Goal: Task Accomplishment & Management: Manage account settings

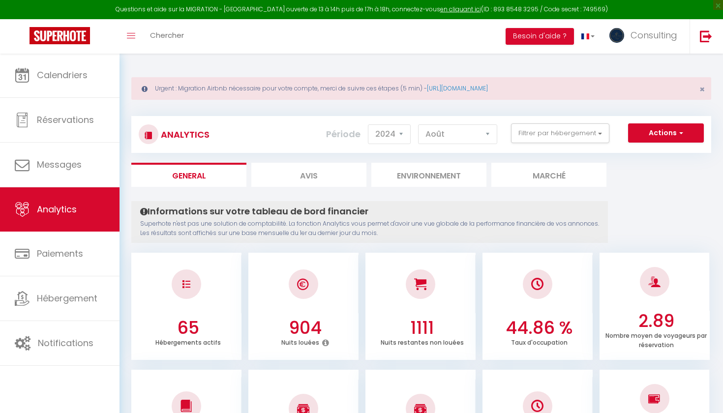
select select "2024"
select select "8"
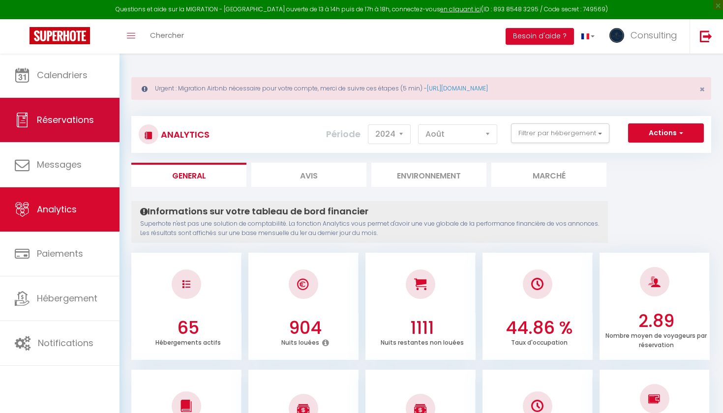
click at [80, 122] on span "Réservations" at bounding box center [65, 120] width 57 height 12
select select "not_cancelled"
select select
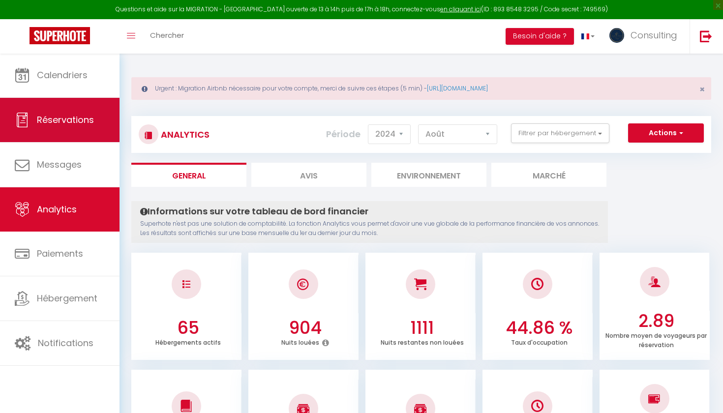
select select
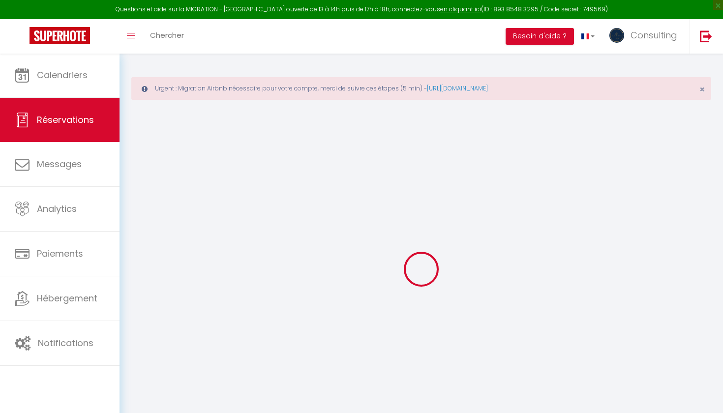
select select
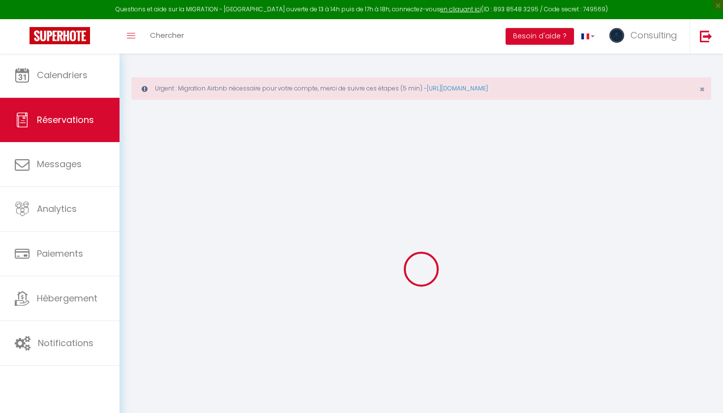
select select
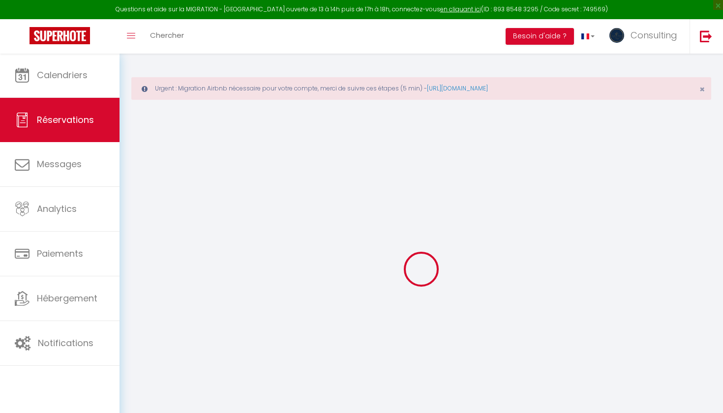
select select
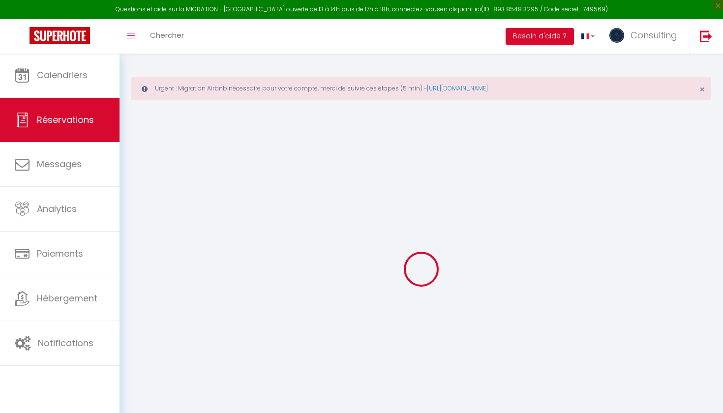
select select
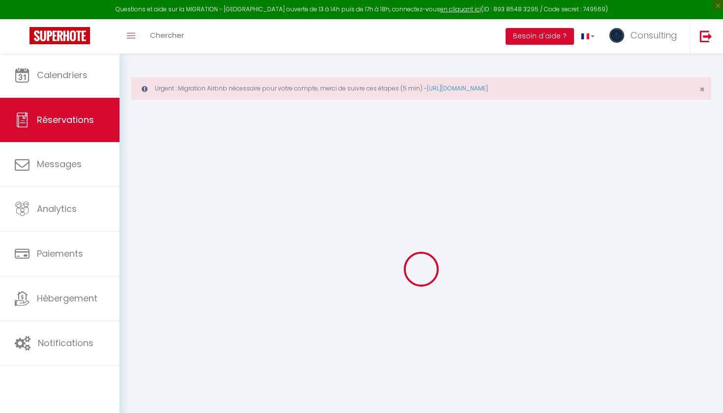
select select
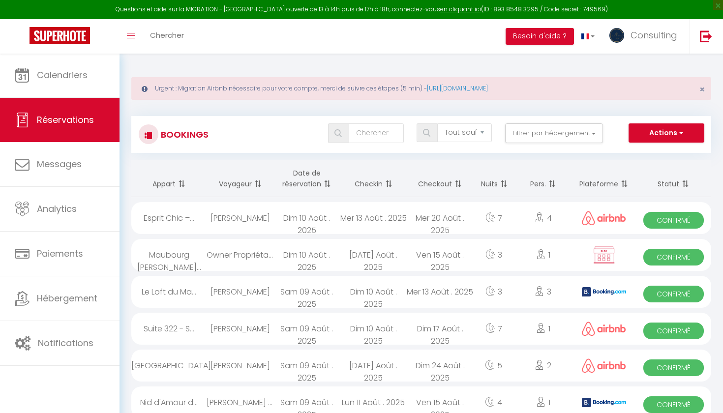
click at [274, 230] on div "Dim 10 Août . 2025" at bounding box center [307, 218] width 67 height 32
select select "OK"
select select "0"
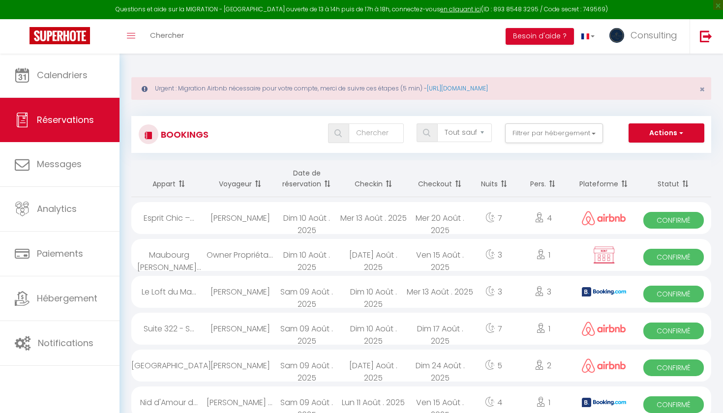
select select "1"
select select
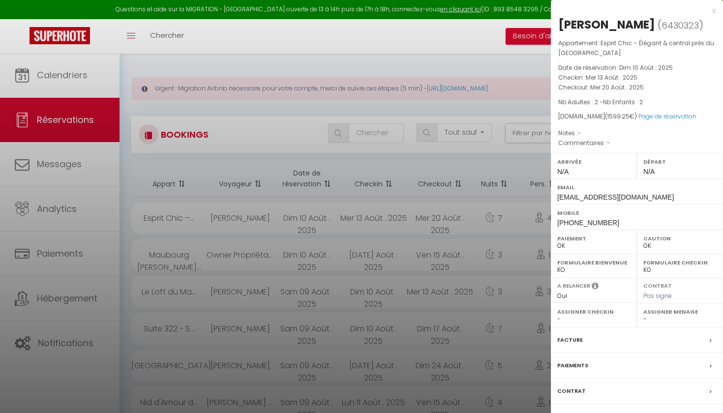
click at [273, 230] on div at bounding box center [361, 206] width 723 height 413
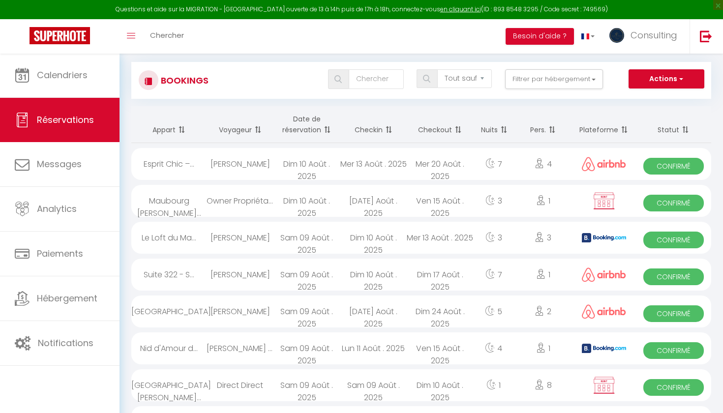
scroll to position [60, 0]
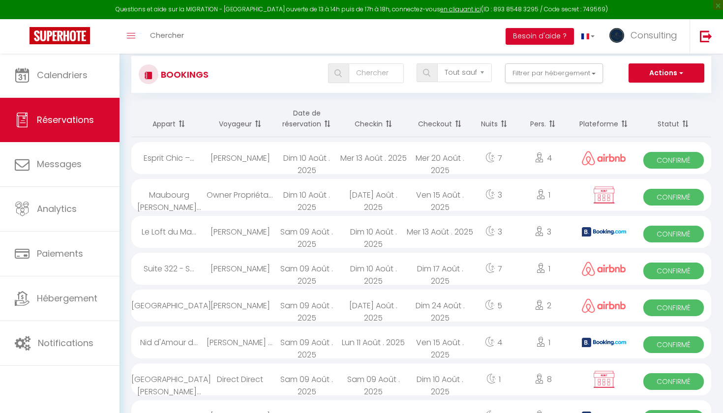
click at [276, 314] on div "Sam 09 Août . 2025" at bounding box center [307, 306] width 67 height 32
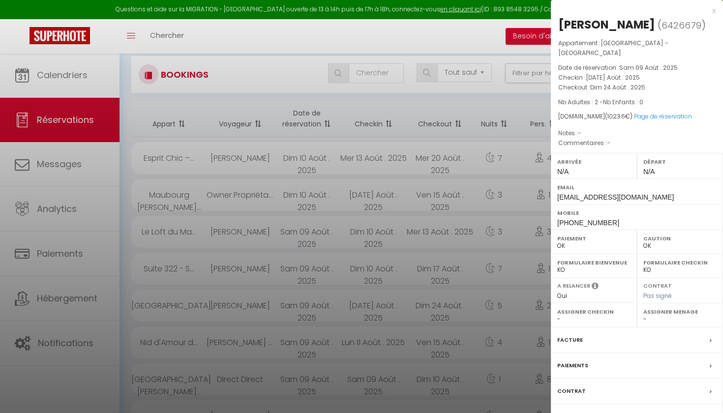
click at [276, 314] on div at bounding box center [361, 206] width 723 height 413
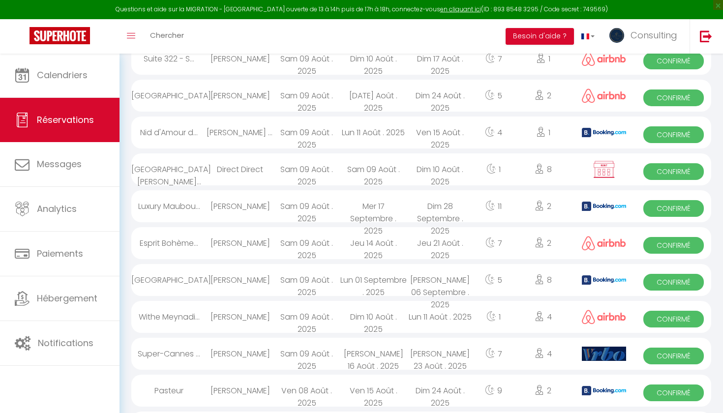
scroll to position [272, 0]
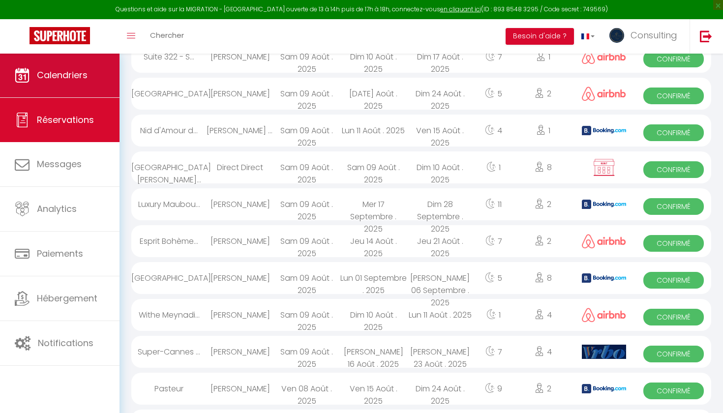
click at [86, 90] on link "Calendriers" at bounding box center [60, 75] width 120 height 44
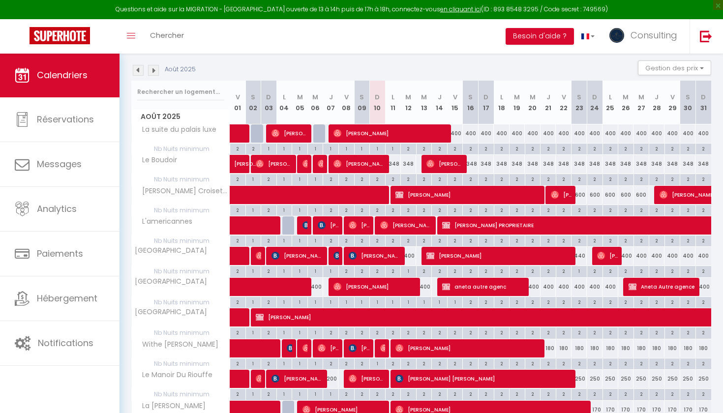
scroll to position [152, 0]
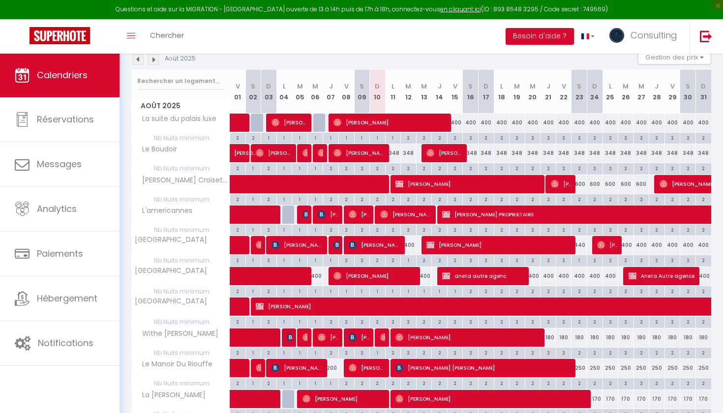
click at [579, 184] on div "600" at bounding box center [580, 184] width 16 height 18
type input "600"
type input "Sam 23 Août 2025"
type input "Dim 24 Août 2025"
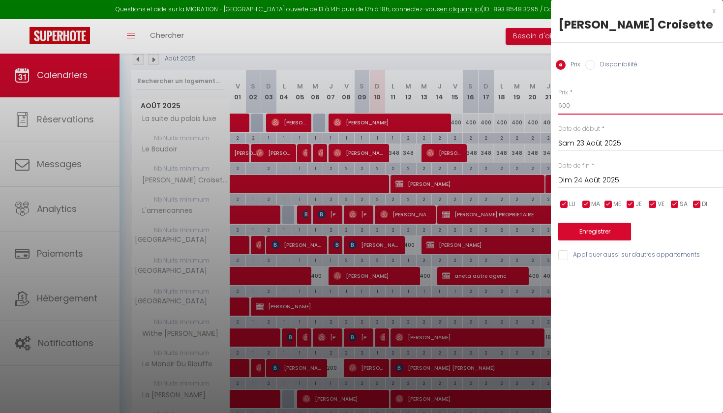
click at [609, 108] on input "600" at bounding box center [641, 106] width 165 height 18
click at [712, 14] on div "x" at bounding box center [633, 11] width 165 height 12
select select
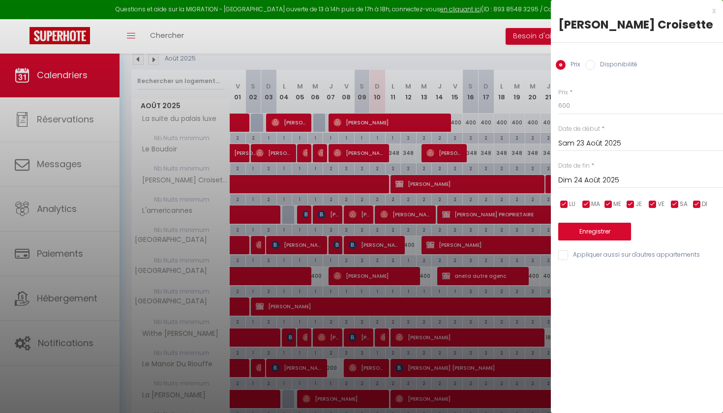
select select
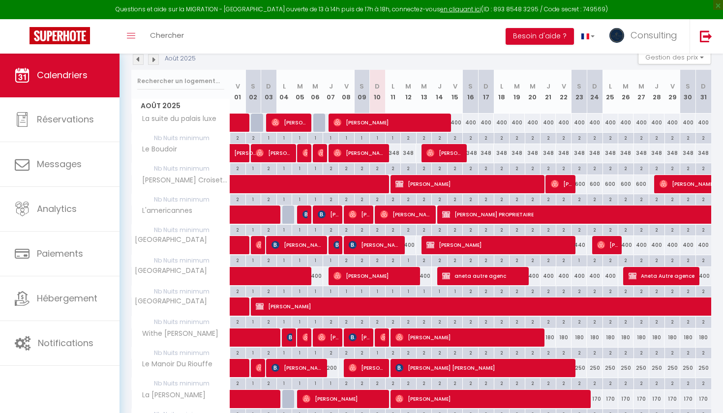
click at [508, 186] on span "[PERSON_NAME]" at bounding box center [469, 184] width 147 height 19
select select "OK"
select select "KO"
select select "0"
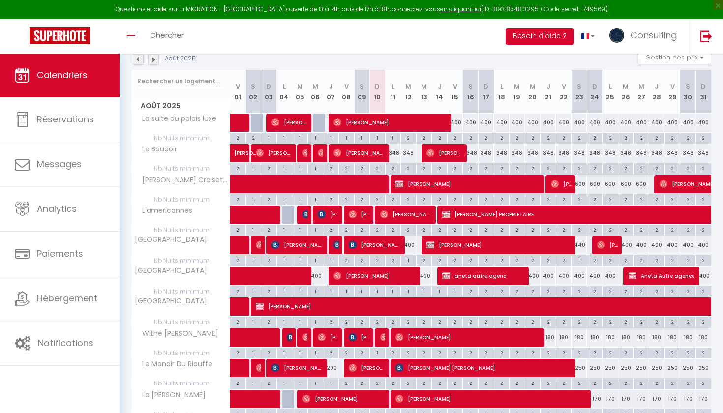
select select "1"
select select
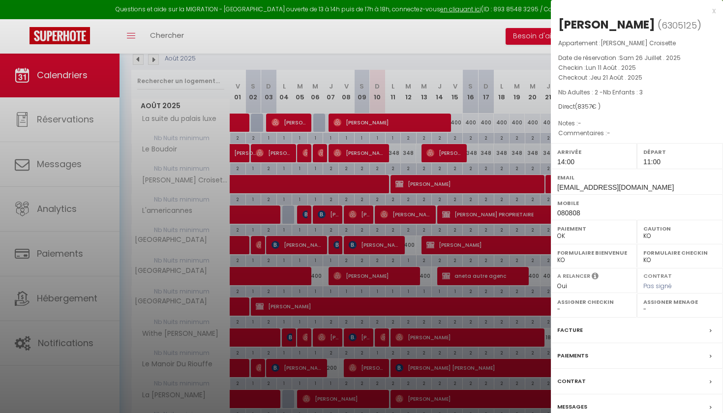
click at [501, 184] on div at bounding box center [361, 206] width 723 height 413
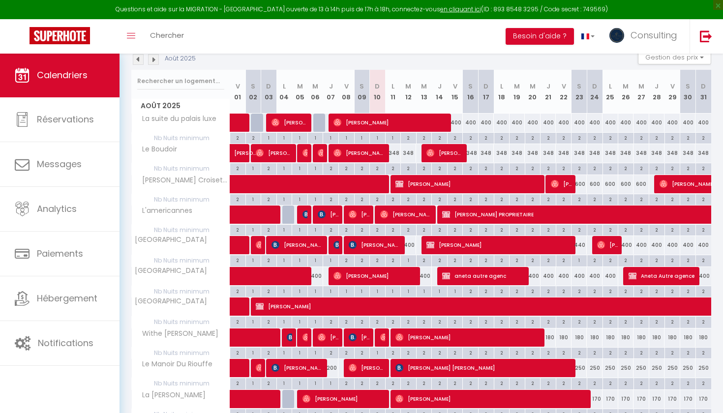
click at [379, 183] on span at bounding box center [354, 184] width 226 height 19
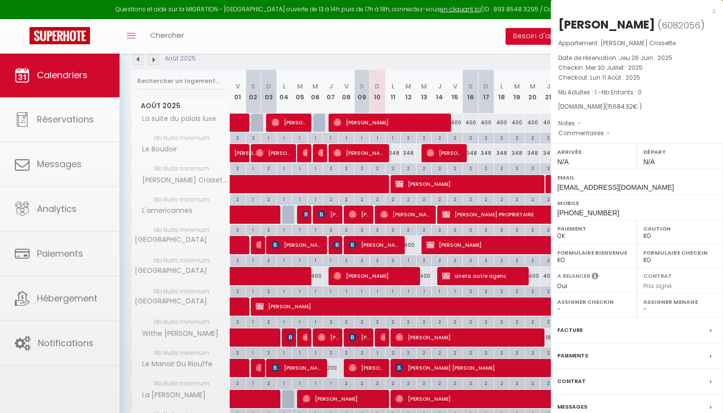
select select "OK"
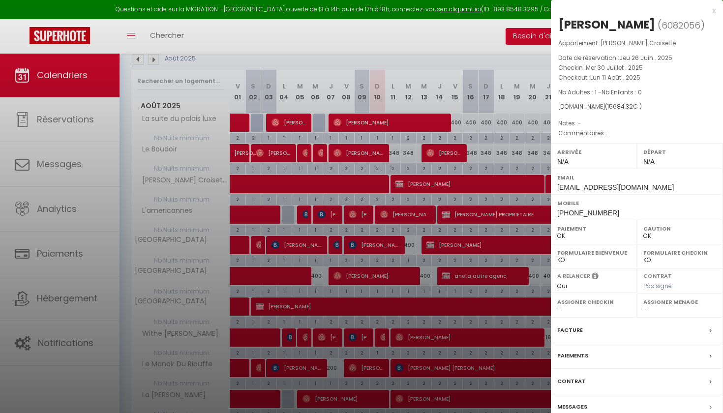
click at [379, 183] on div at bounding box center [361, 206] width 723 height 413
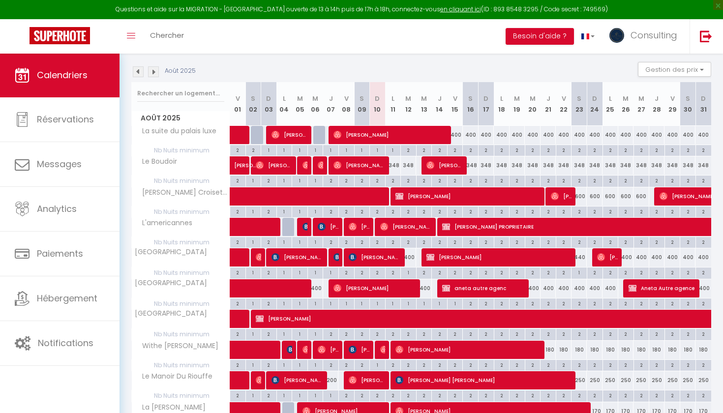
scroll to position [133, 0]
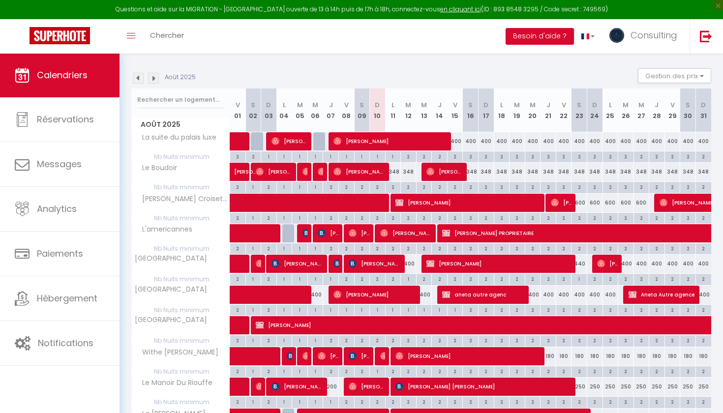
click at [135, 81] on img at bounding box center [138, 78] width 11 height 11
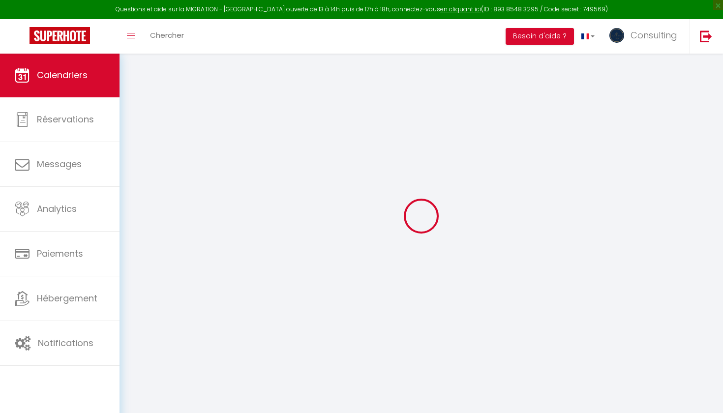
scroll to position [53, 0]
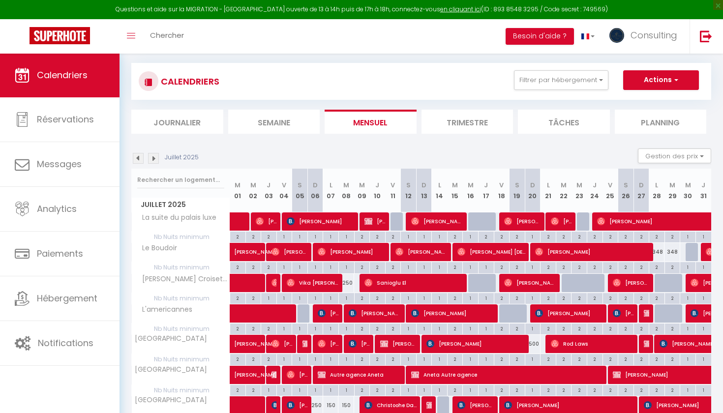
click at [153, 158] on img at bounding box center [153, 158] width 11 height 11
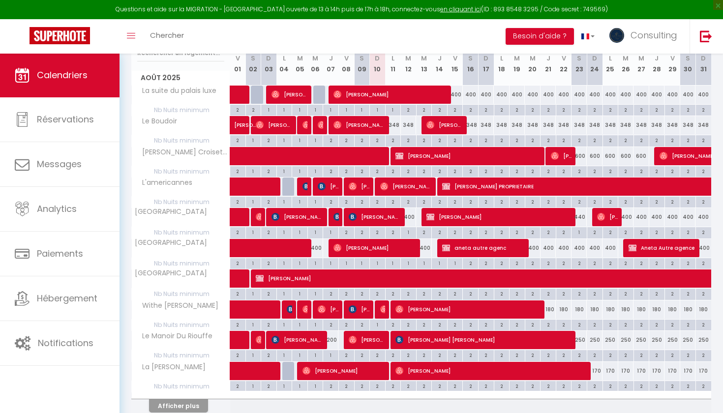
scroll to position [210, 0]
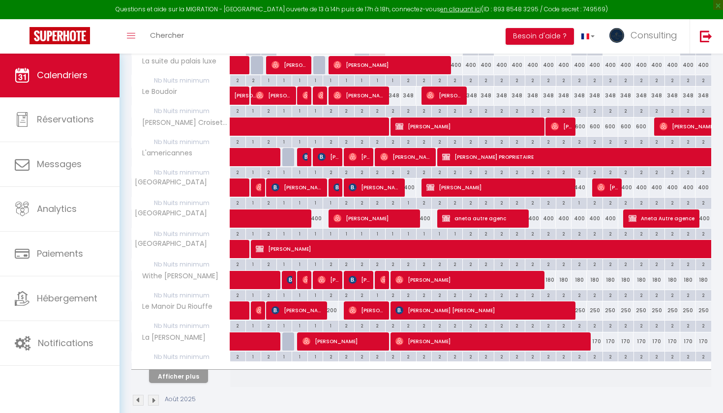
click at [192, 378] on button "Afficher plus" at bounding box center [178, 376] width 59 height 13
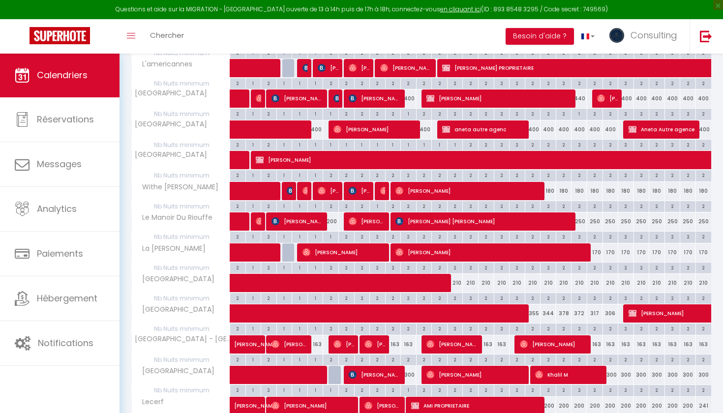
scroll to position [310, 0]
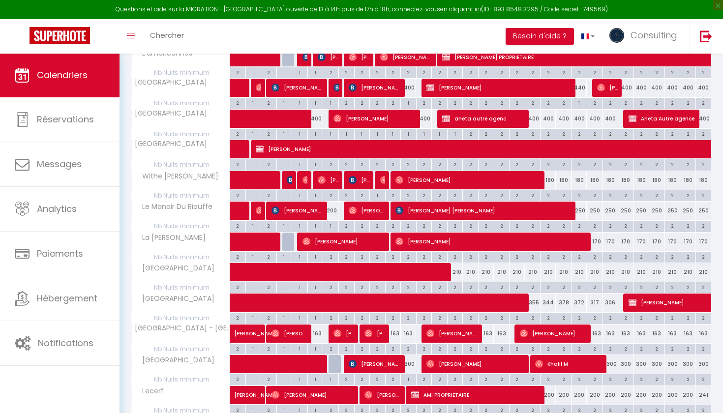
click at [395, 328] on div "163" at bounding box center [393, 334] width 16 height 18
type input "163"
type input "Lun 11 Août 2025"
type input "[DATE] Août 2025"
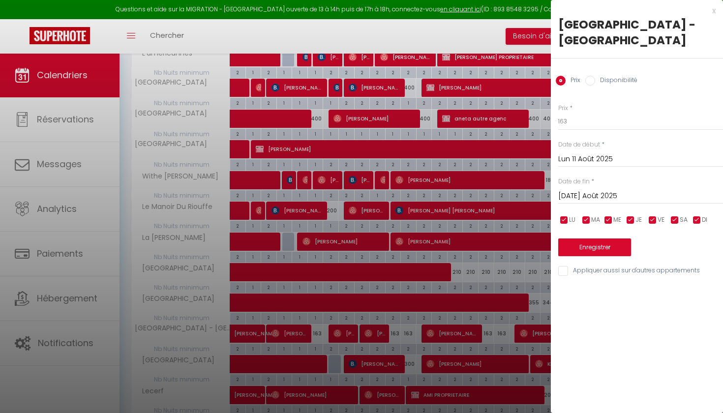
click at [395, 328] on div at bounding box center [361, 206] width 723 height 413
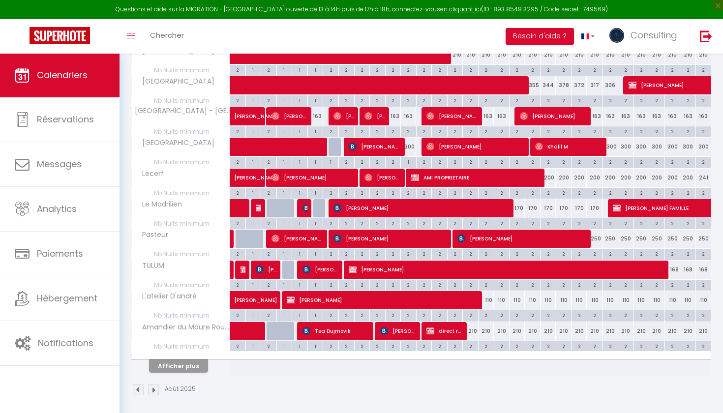
scroll to position [527, 0]
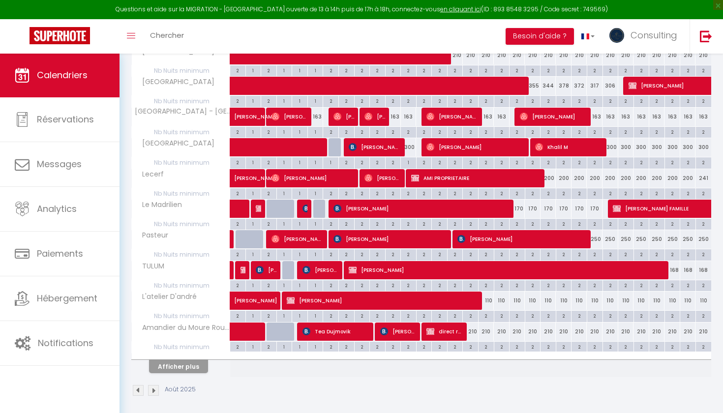
click at [175, 363] on button "Afficher plus" at bounding box center [178, 366] width 59 height 13
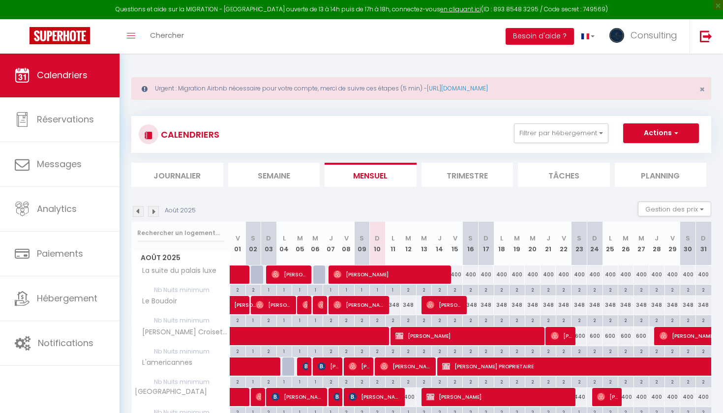
scroll to position [0, 0]
click at [596, 129] on button "Filtrer par hébergement" at bounding box center [561, 134] width 94 height 20
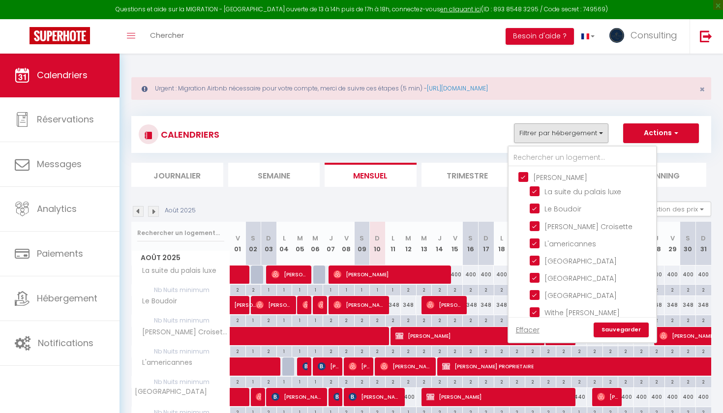
click at [523, 176] on input "[PERSON_NAME]" at bounding box center [593, 177] width 148 height 10
checkbox input "false"
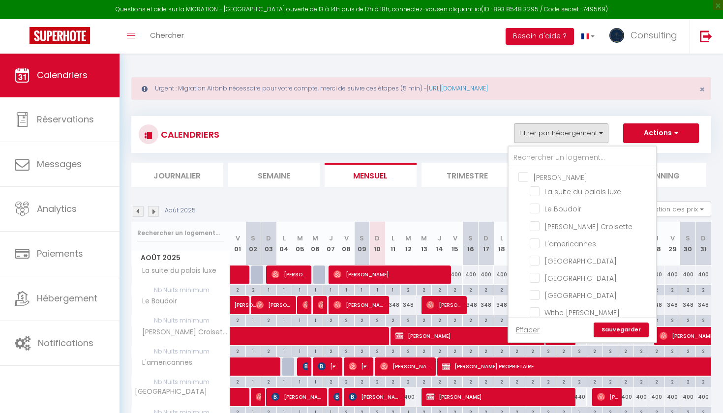
checkbox input "false"
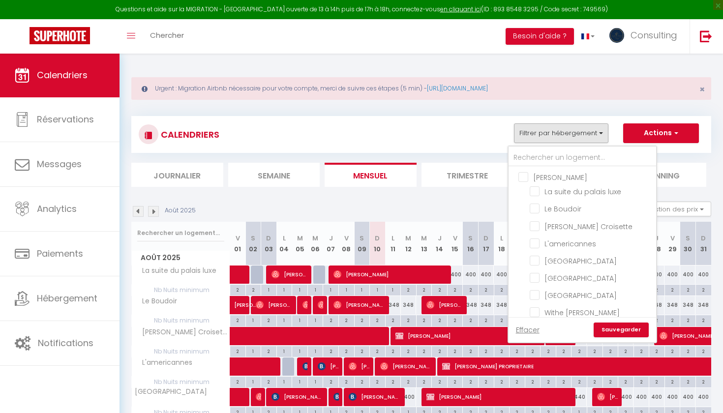
checkbox input "false"
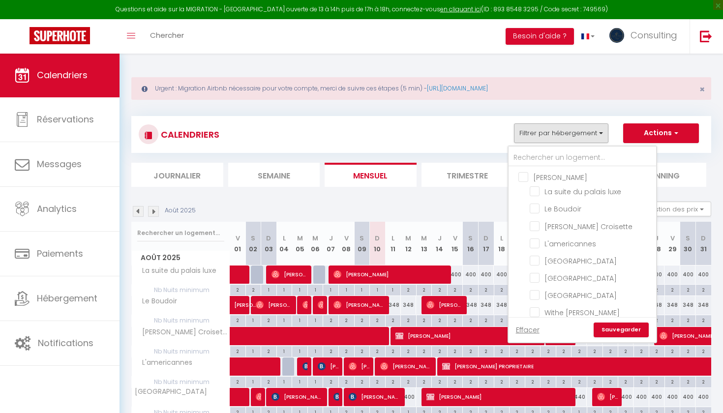
checkbox input "false"
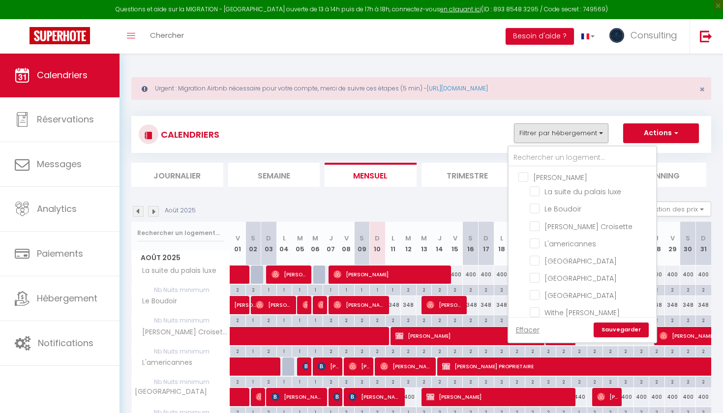
checkbox input "false"
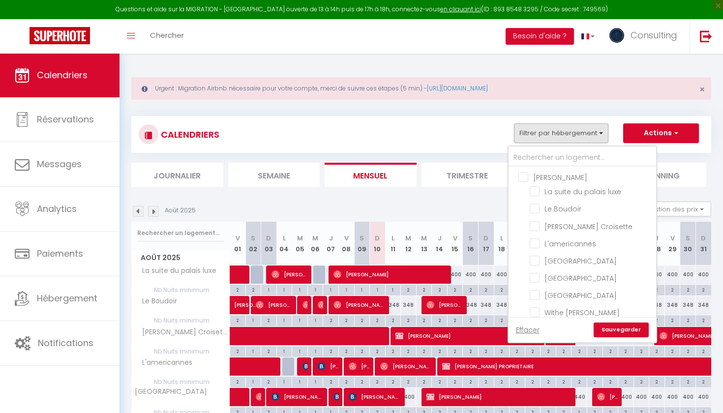
checkbox input "false"
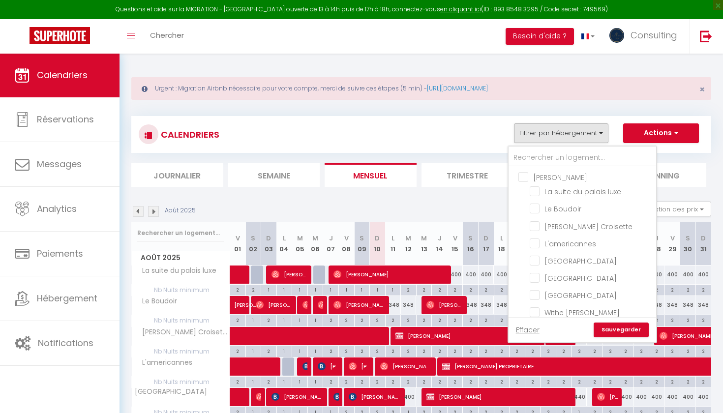
checkbox input "false"
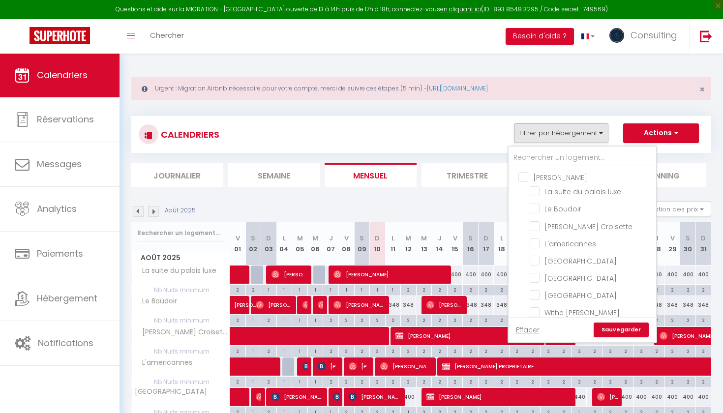
checkbox input "false"
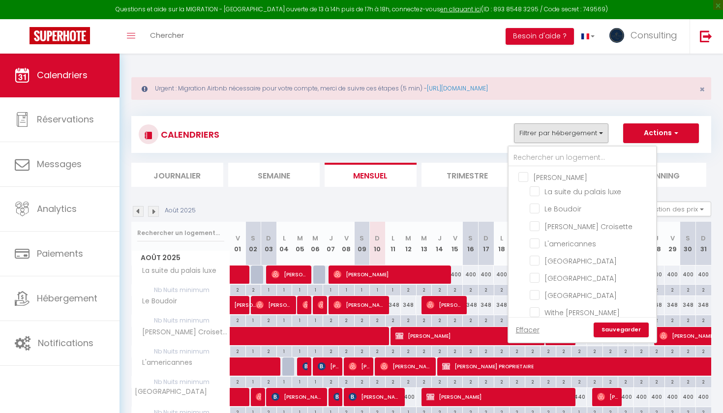
checkbox input "false"
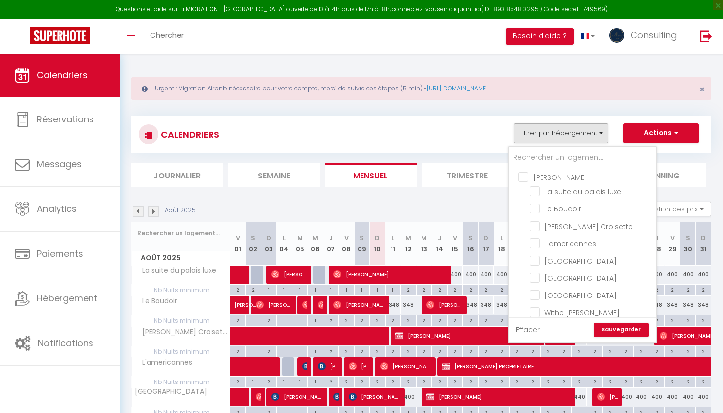
checkbox input "false"
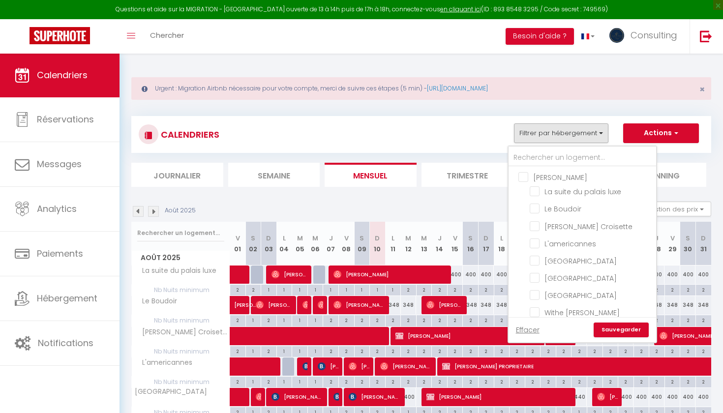
checkbox input "false"
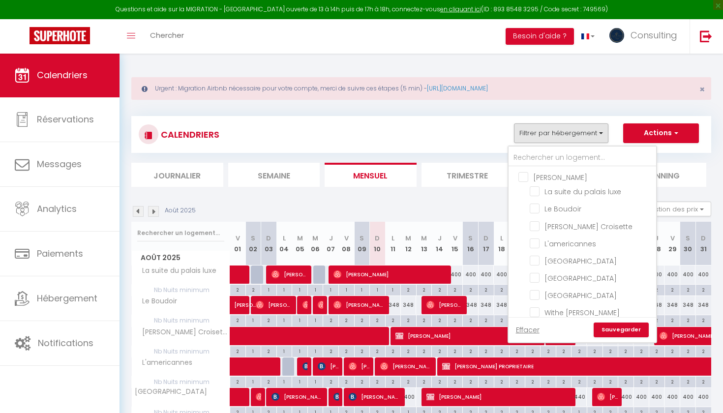
checkbox input "false"
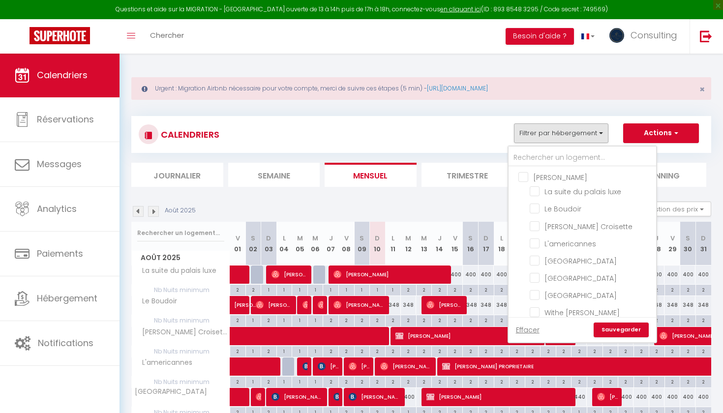
checkbox input "false"
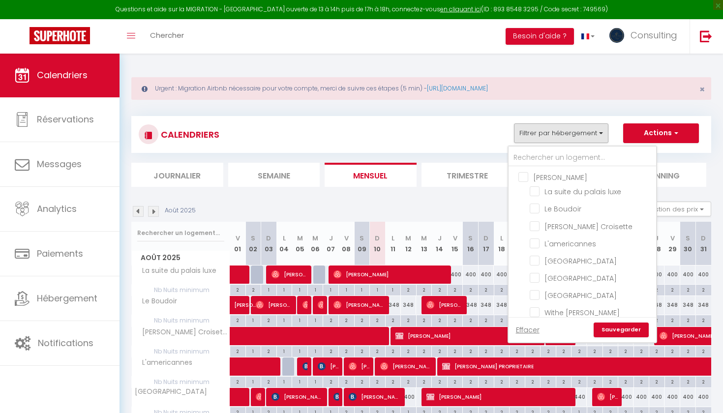
checkbox input "false"
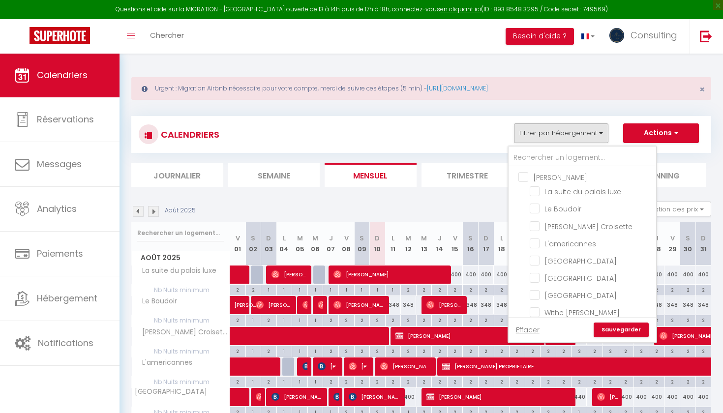
checkbox input "false"
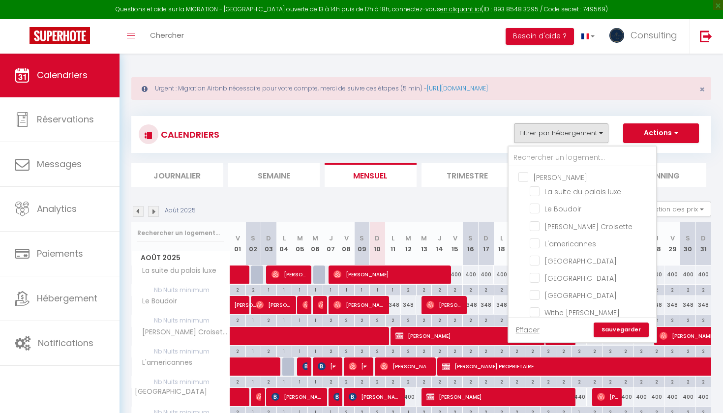
checkbox input "false"
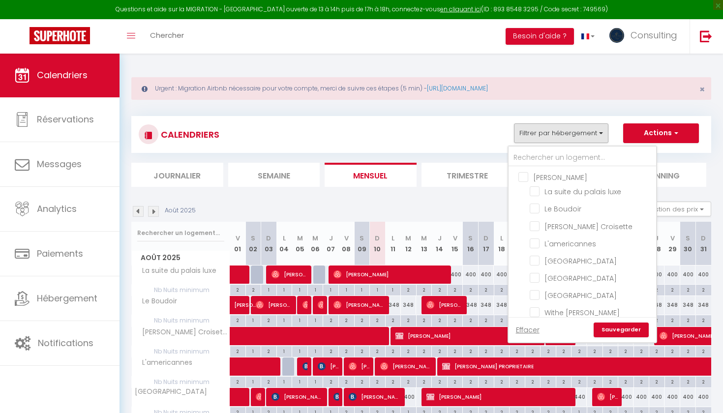
checkbox input "false"
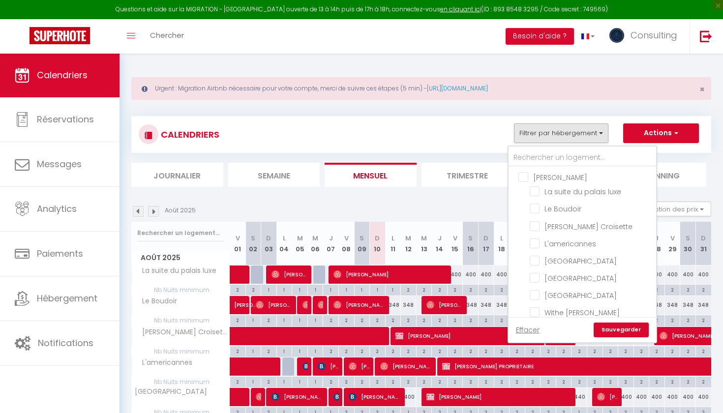
checkbox input "false"
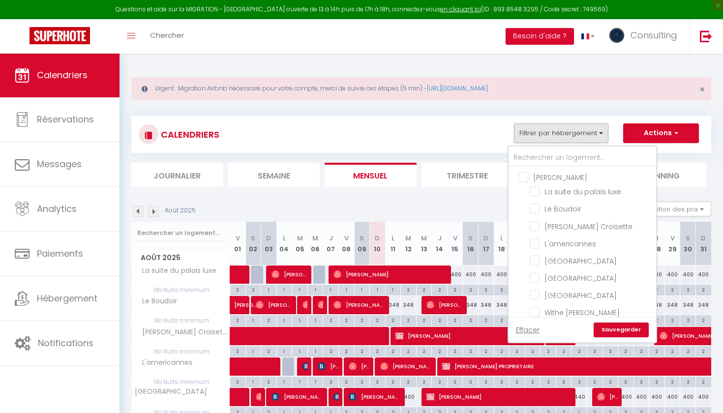
checkbox input "false"
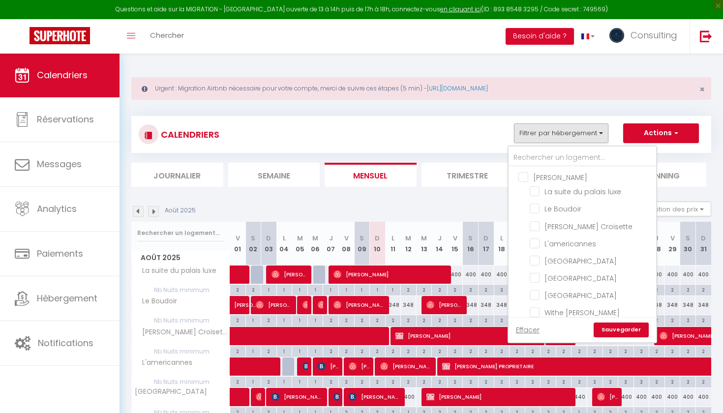
checkbox input "false"
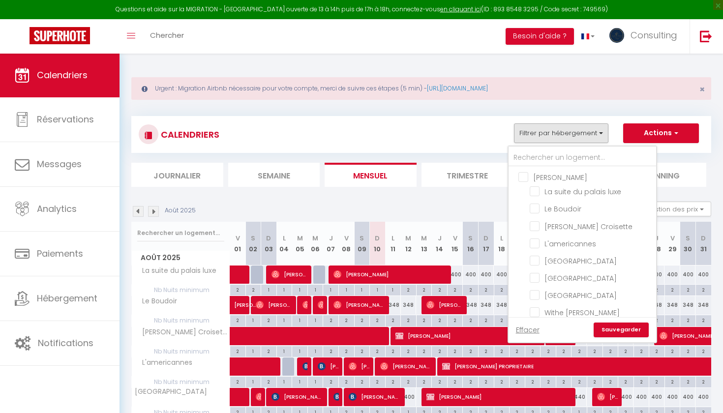
checkbox input "false"
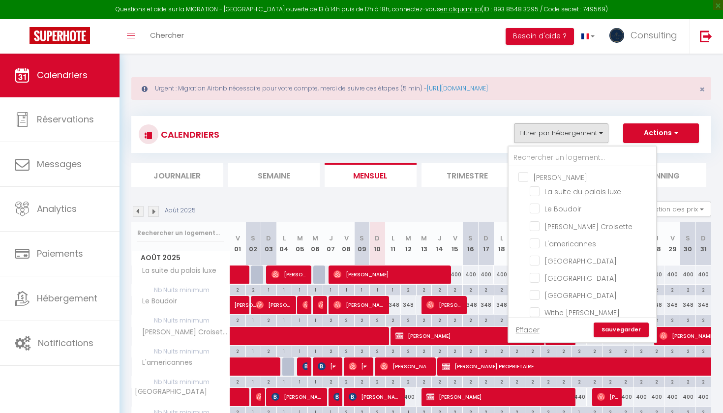
checkbox input "false"
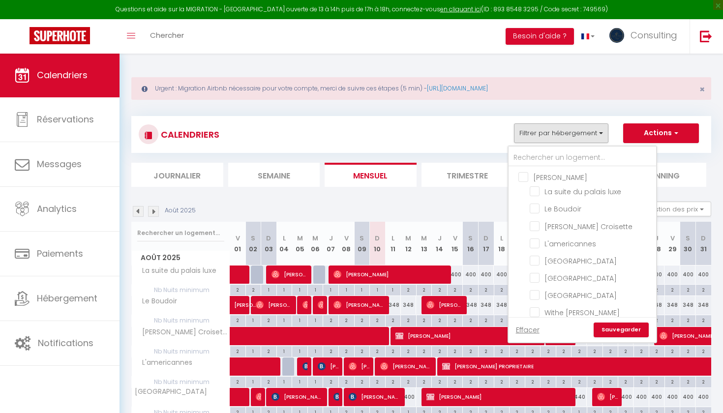
checkbox input "false"
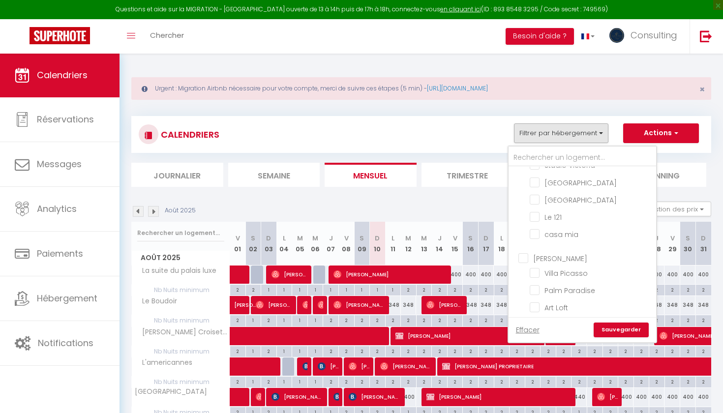
scroll to position [385, 0]
click at [525, 261] on input "[PERSON_NAME]" at bounding box center [593, 256] width 148 height 10
checkbox input "true"
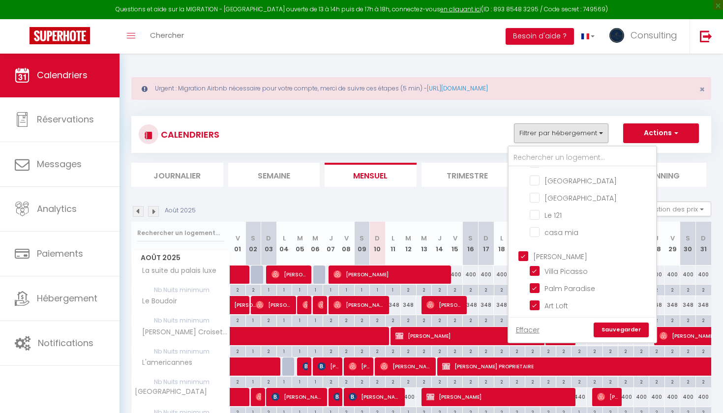
checkbox input "true"
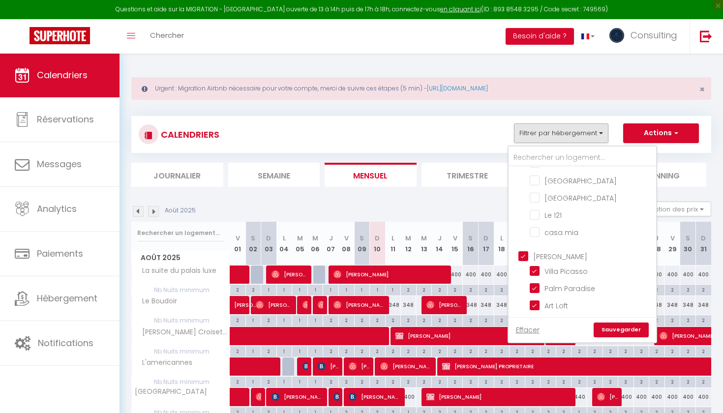
checkbox input "true"
checkbox input "false"
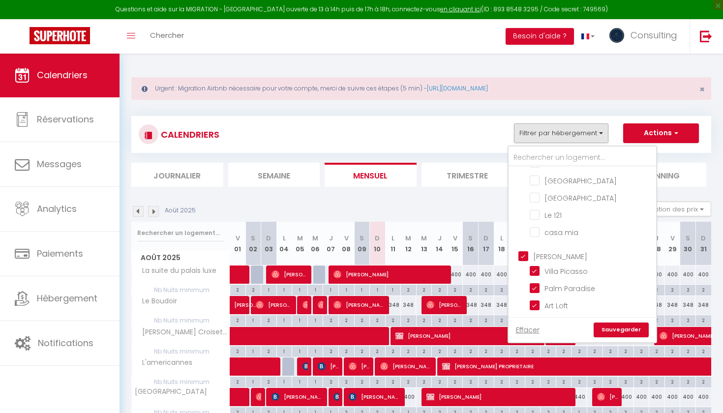
checkbox input "false"
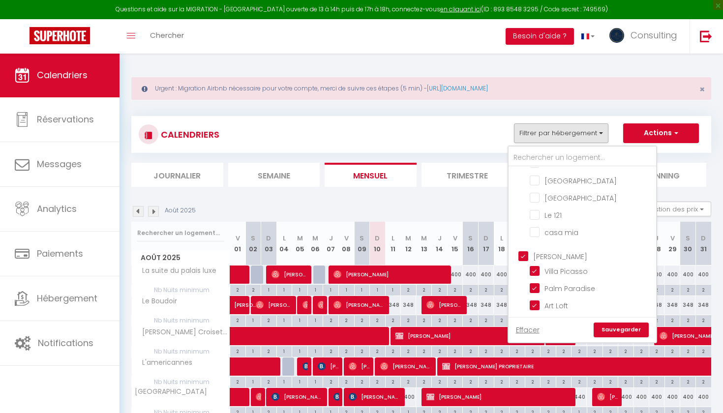
checkbox input "false"
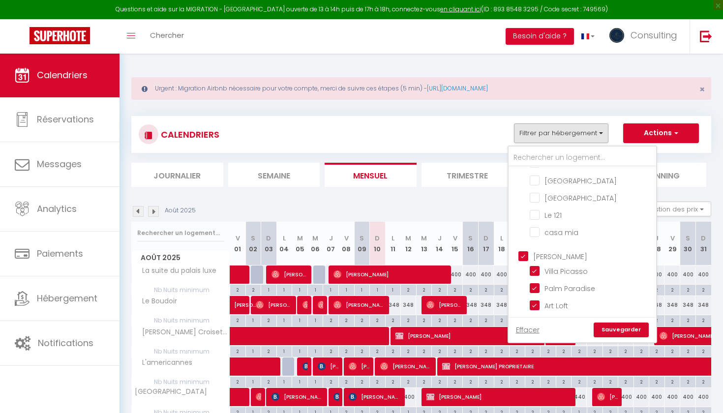
checkbox input "false"
checkbox input "true"
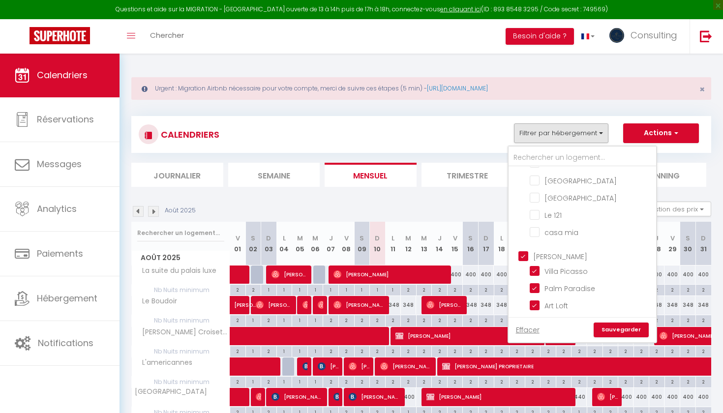
checkbox input "false"
checkbox input "true"
checkbox input "false"
checkbox input "true"
click at [623, 332] on link "Sauvegarder" at bounding box center [621, 330] width 55 height 15
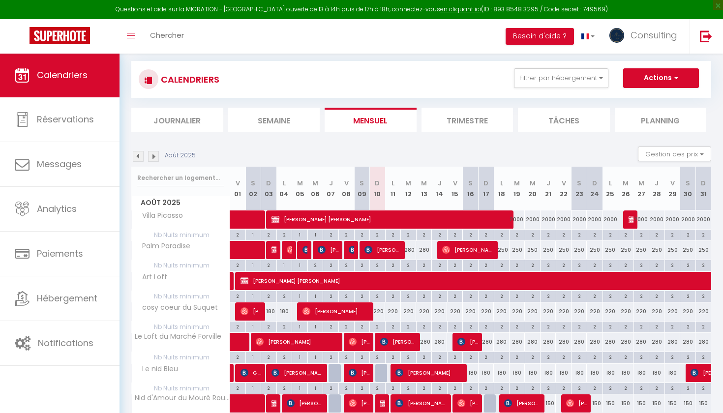
scroll to position [61, 0]
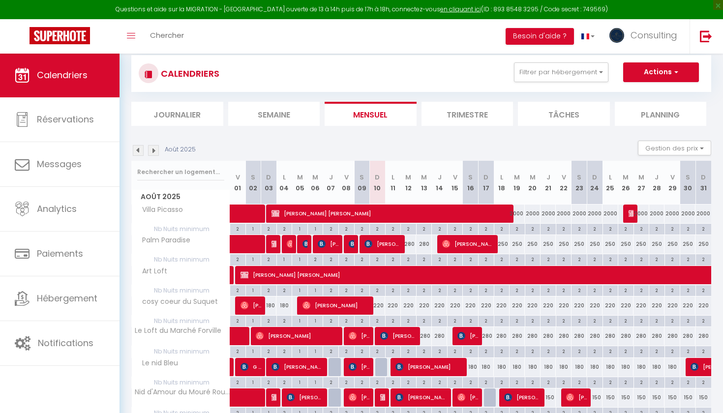
click at [382, 305] on div "220" at bounding box center [378, 306] width 16 height 18
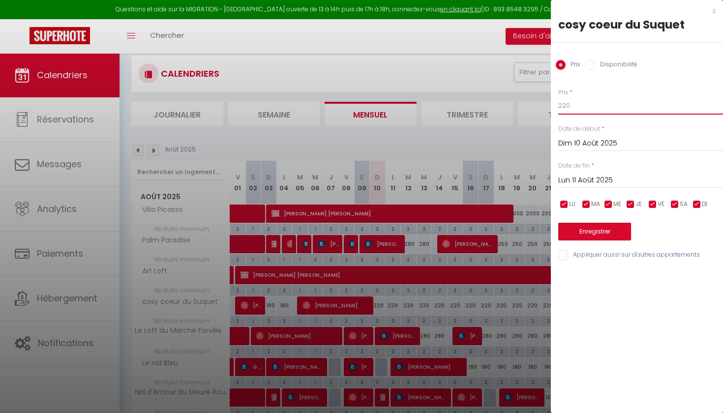
click at [572, 109] on input "220" at bounding box center [641, 106] width 165 height 18
click at [578, 178] on input "Lun 11 Août 2025" at bounding box center [641, 180] width 165 height 13
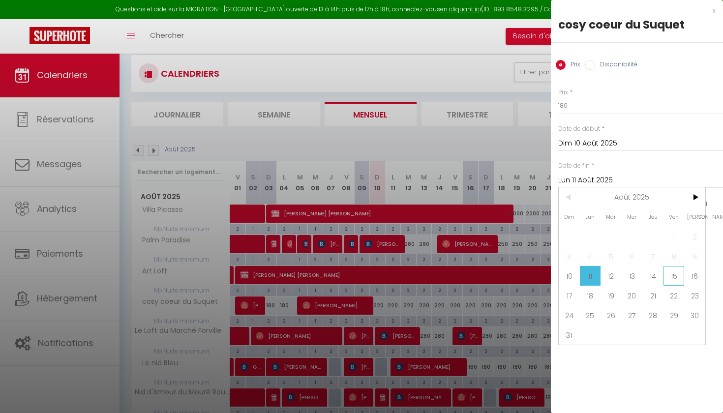
click at [667, 278] on span "15" at bounding box center [674, 276] width 21 height 20
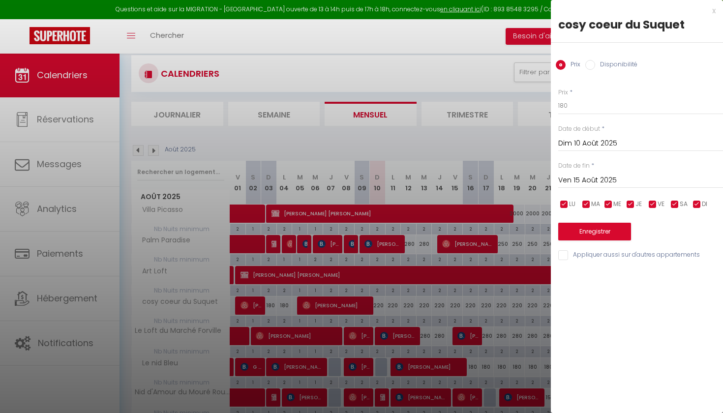
click at [601, 232] on button "Enregistrer" at bounding box center [595, 232] width 73 height 18
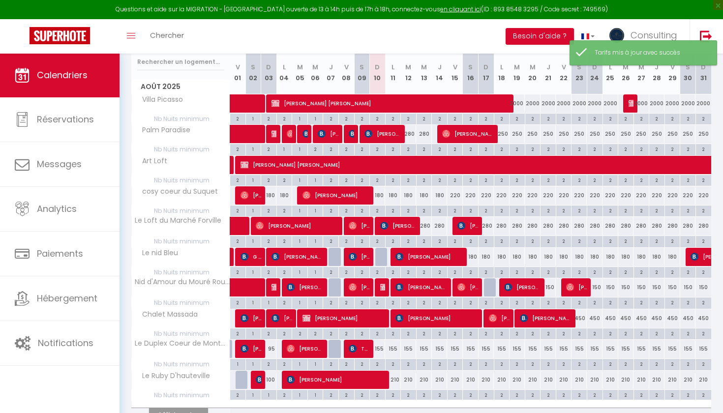
scroll to position [187, 0]
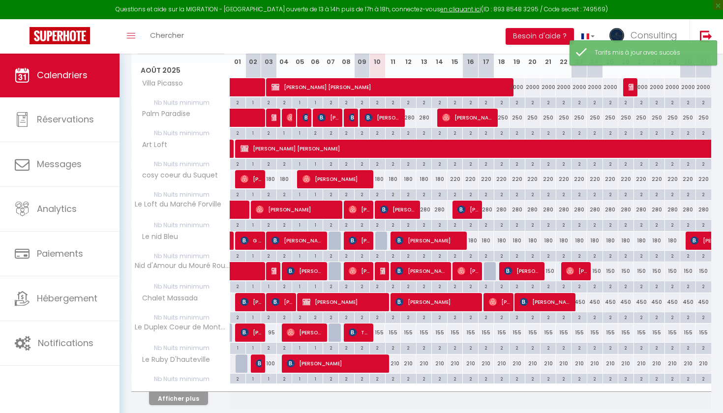
click at [381, 330] on div "155" at bounding box center [378, 333] width 16 height 18
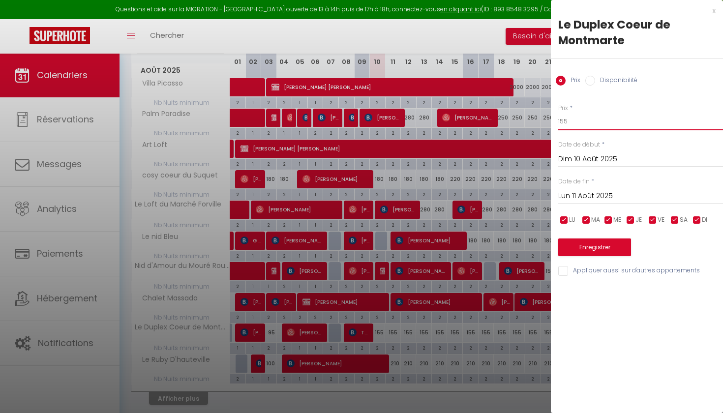
click at [564, 119] on input "155" at bounding box center [641, 122] width 165 height 18
click at [601, 194] on input "Lun 11 Août 2025" at bounding box center [641, 196] width 165 height 13
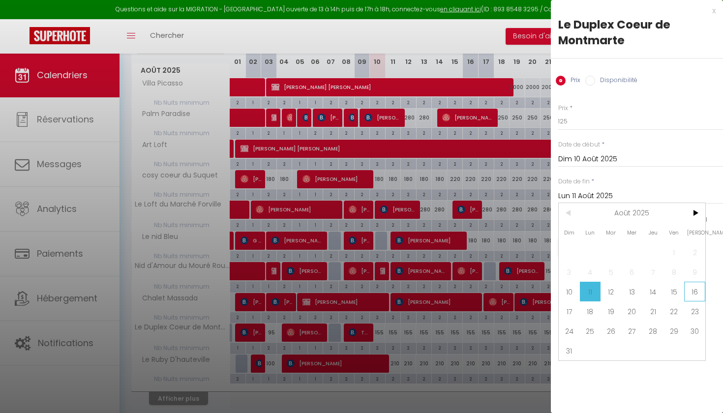
click at [691, 295] on span "16" at bounding box center [694, 292] width 21 height 20
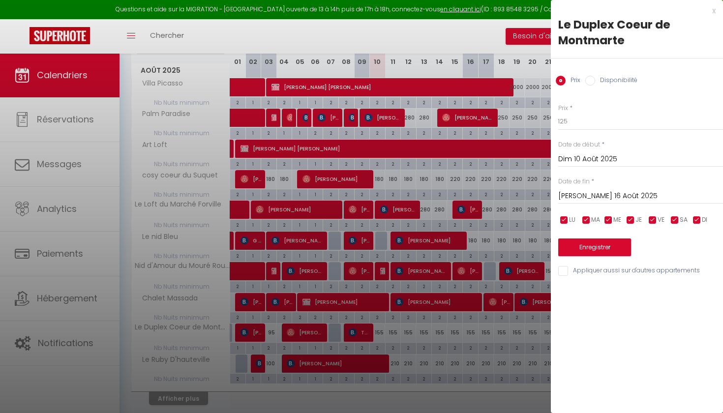
click at [613, 246] on button "Enregistrer" at bounding box center [595, 248] width 73 height 18
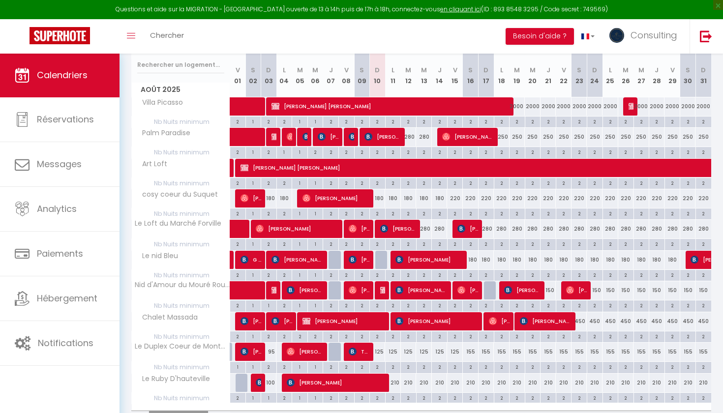
scroll to position [185, 0]
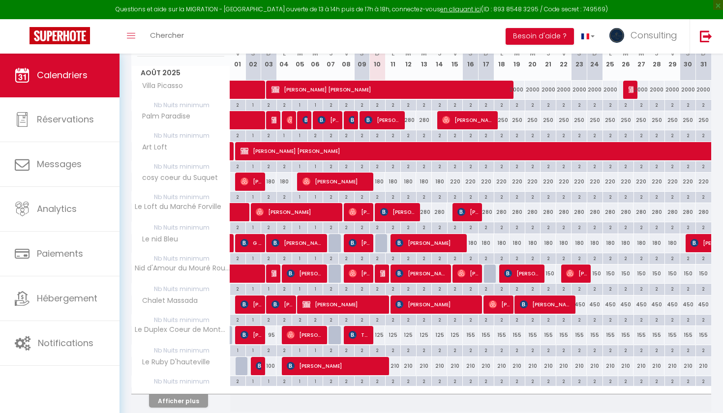
click at [194, 397] on button "Afficher plus" at bounding box center [178, 401] width 59 height 13
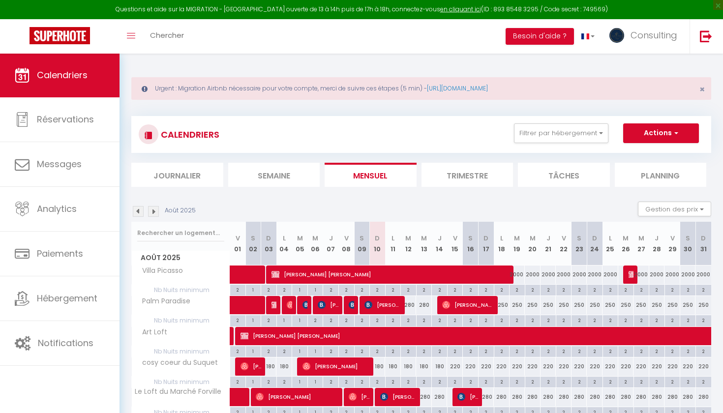
scroll to position [0, 0]
click at [552, 138] on button "Filtrer par hébergement" at bounding box center [561, 134] width 94 height 20
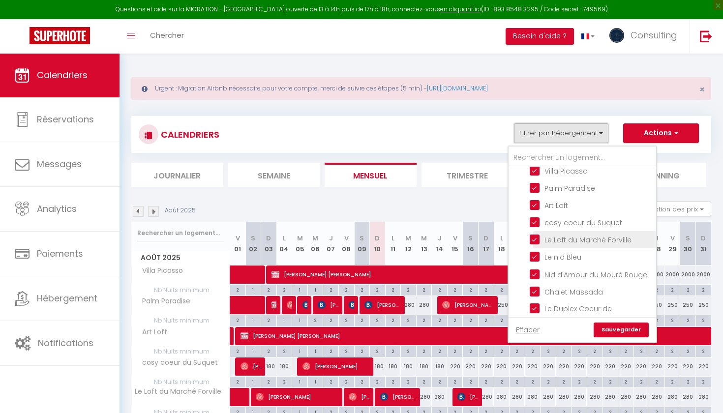
scroll to position [476, 0]
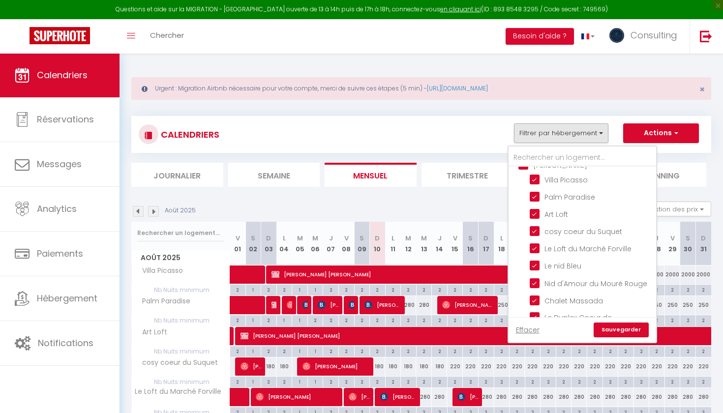
click at [521, 169] on input "[PERSON_NAME]" at bounding box center [593, 164] width 148 height 10
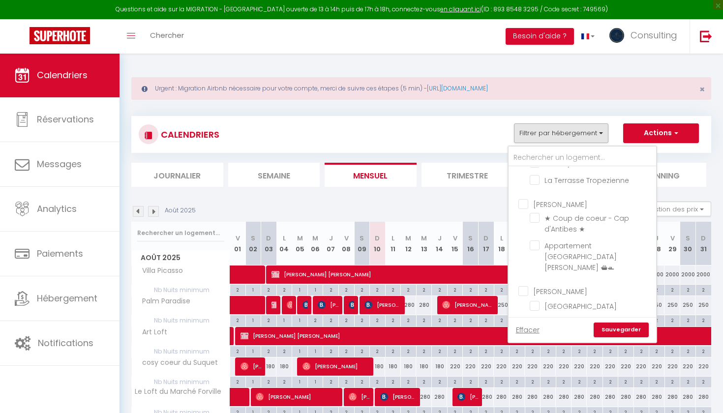
scroll to position [689, 0]
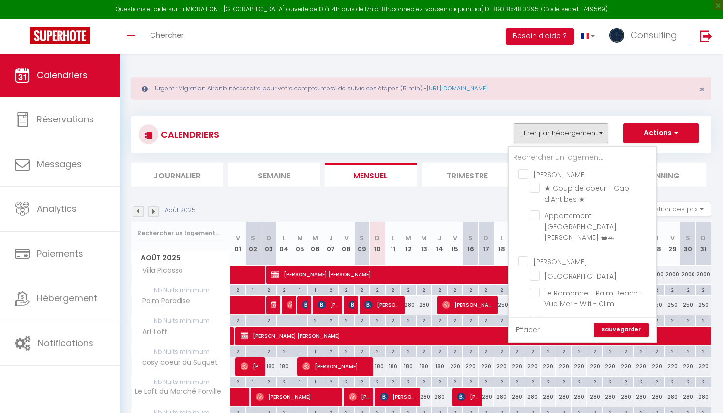
click at [526, 179] on input "[PERSON_NAME]" at bounding box center [593, 174] width 148 height 10
click at [610, 333] on link "Sauvegarder" at bounding box center [621, 330] width 55 height 15
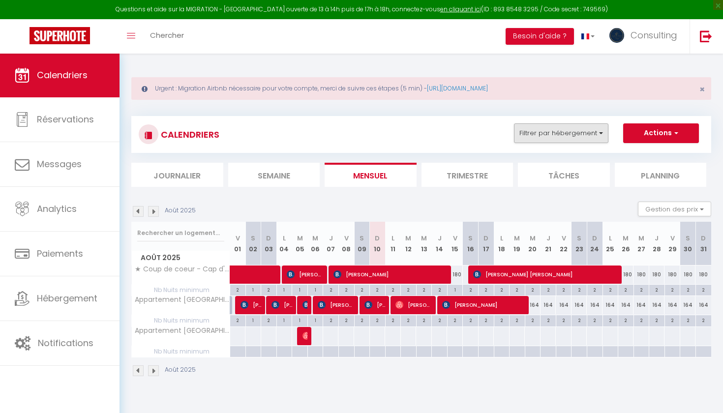
click at [576, 141] on button "Filtrer par hébergement" at bounding box center [561, 134] width 94 height 20
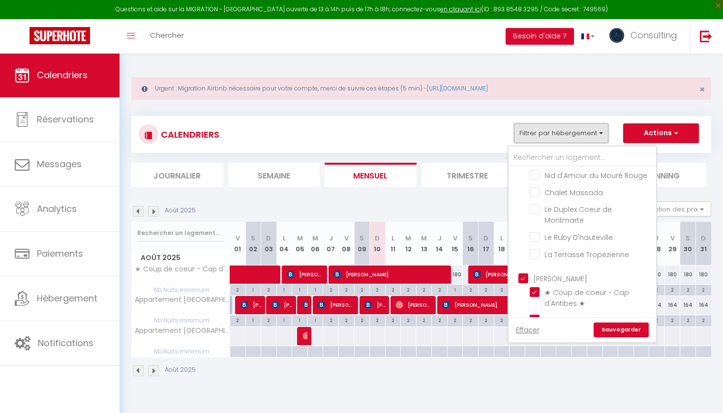
scroll to position [588, 0]
click at [528, 280] on input "[PERSON_NAME]" at bounding box center [593, 275] width 148 height 10
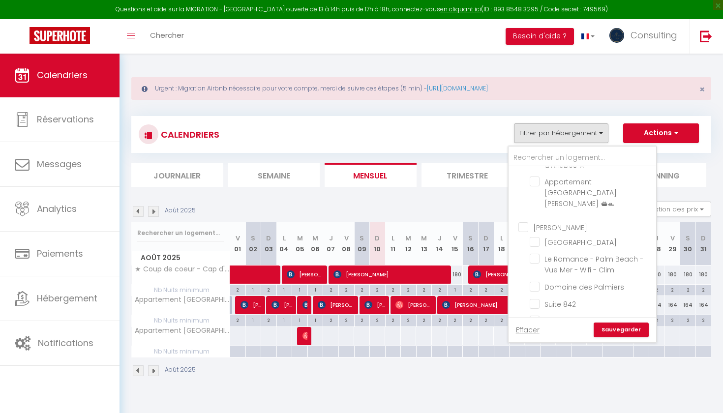
scroll to position [727, 0]
click at [527, 228] on input "[PERSON_NAME]" at bounding box center [593, 223] width 148 height 10
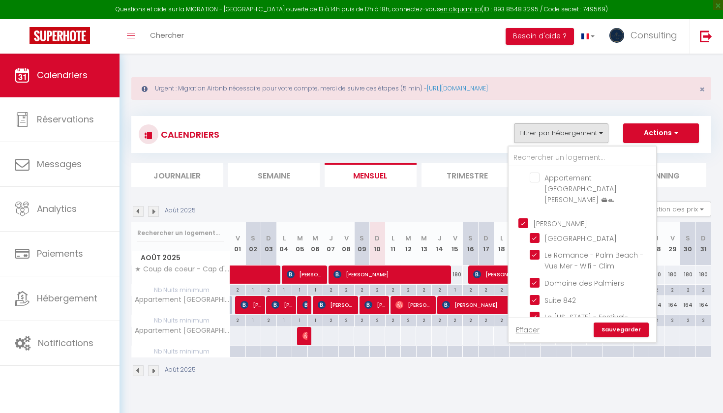
click at [604, 329] on link "Sauvegarder" at bounding box center [621, 330] width 55 height 15
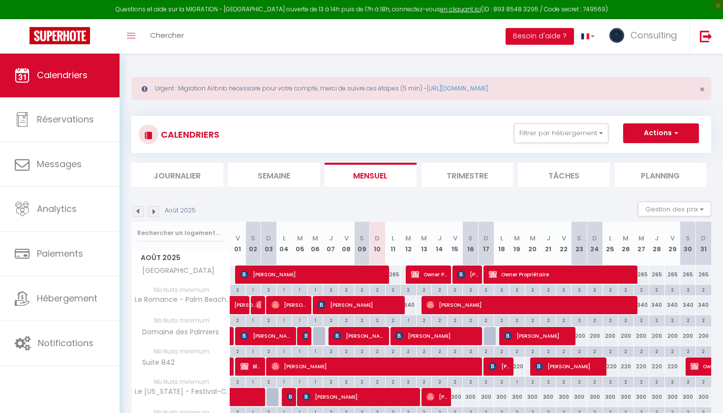
click at [395, 290] on div "2" at bounding box center [393, 289] width 15 height 9
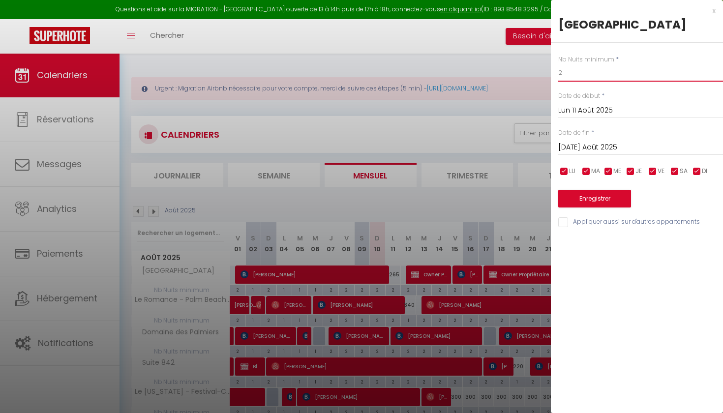
click at [595, 72] on input "2" at bounding box center [641, 73] width 165 height 18
click at [593, 194] on button "Enregistrer" at bounding box center [595, 199] width 73 height 18
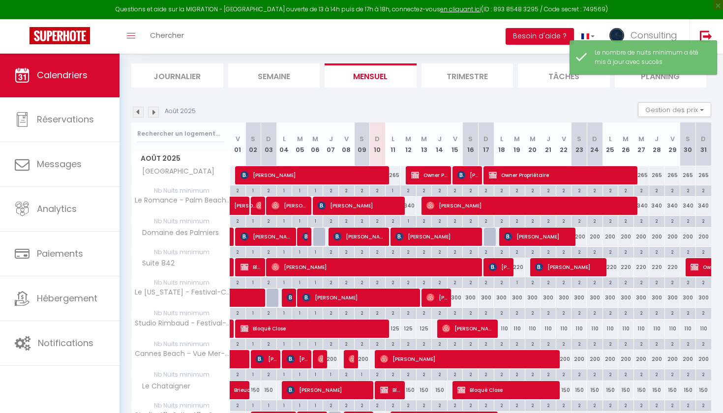
scroll to position [124, 0]
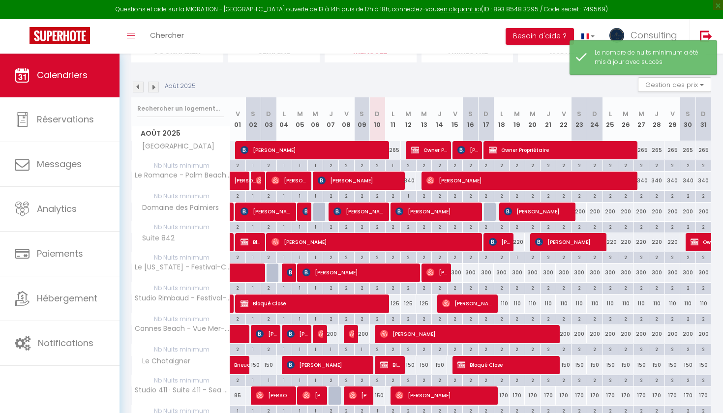
click at [396, 303] on div "125" at bounding box center [393, 304] width 16 height 18
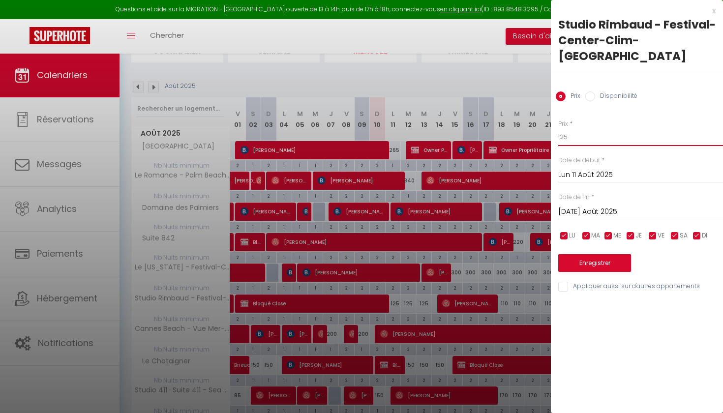
click at [565, 128] on input "125" at bounding box center [641, 137] width 165 height 18
click at [576, 206] on input "[DATE] Août 2025" at bounding box center [641, 212] width 165 height 13
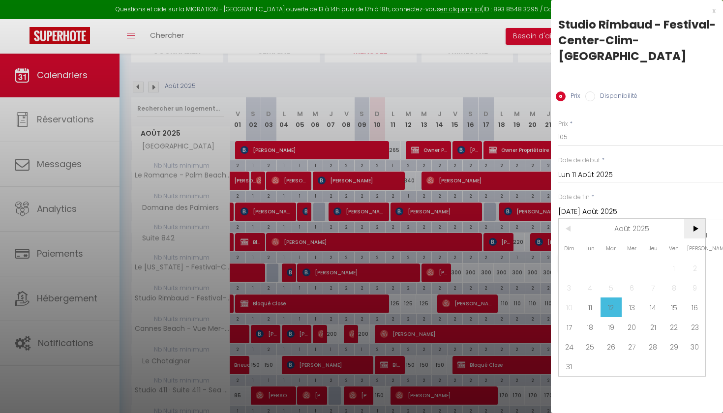
click at [697, 219] on span ">" at bounding box center [694, 229] width 21 height 20
click at [598, 258] on span "1" at bounding box center [590, 268] width 21 height 20
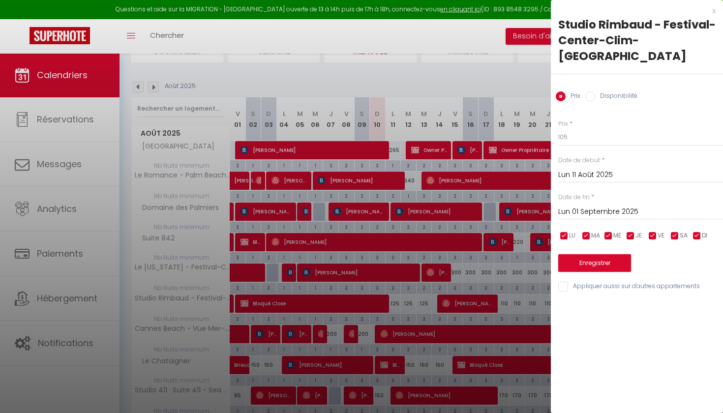
click at [598, 254] on button "Enregistrer" at bounding box center [595, 263] width 73 height 18
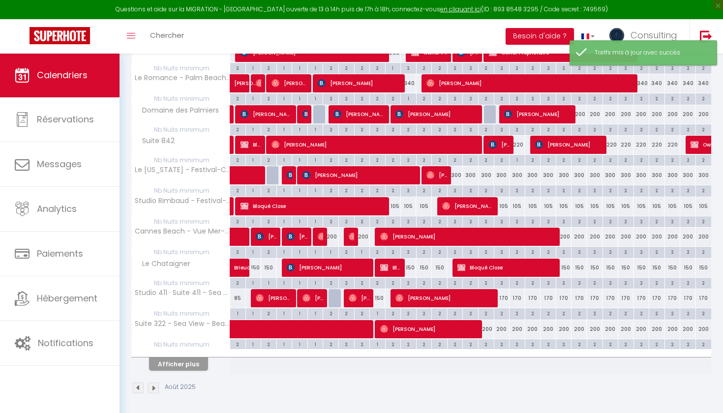
scroll to position [221, 0]
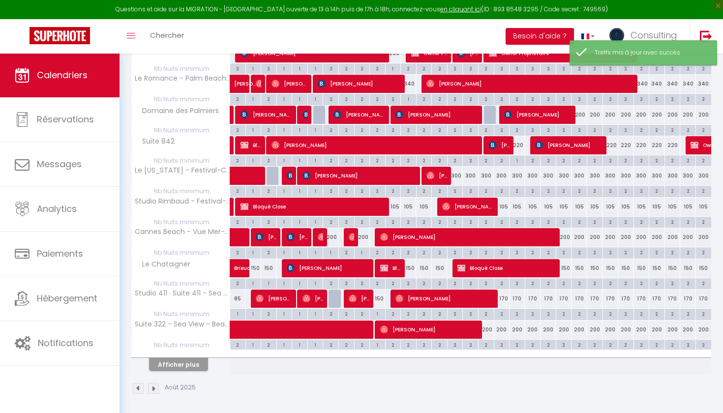
click at [382, 298] on div "150" at bounding box center [378, 299] width 16 height 18
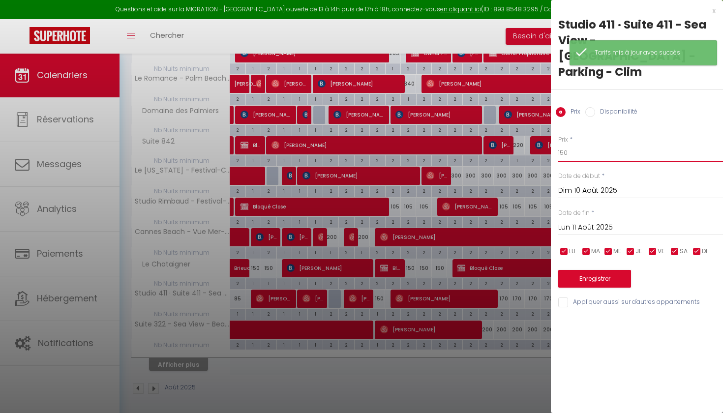
click at [564, 144] on input "150" at bounding box center [641, 153] width 165 height 18
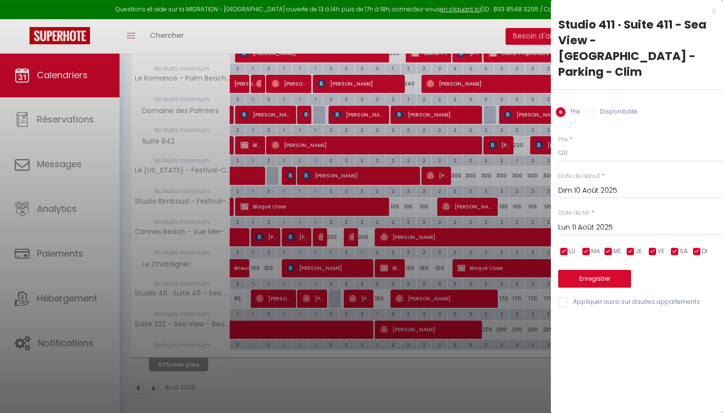
click at [584, 270] on button "Enregistrer" at bounding box center [595, 279] width 73 height 18
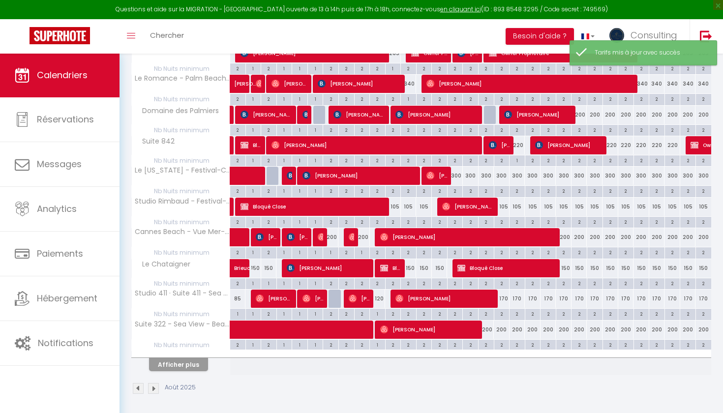
click at [188, 358] on button "Afficher plus" at bounding box center [178, 364] width 59 height 13
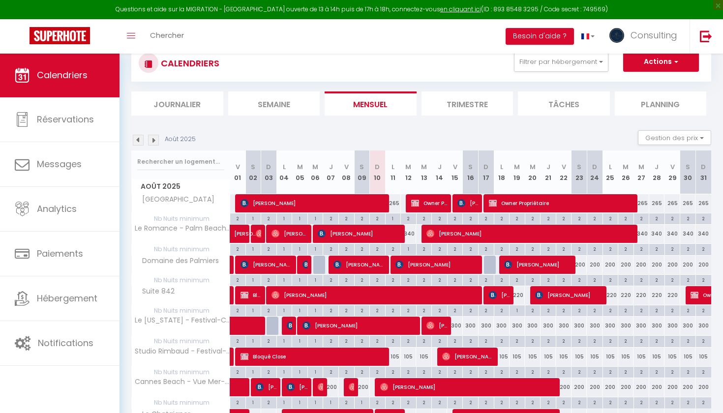
scroll to position [70, 0]
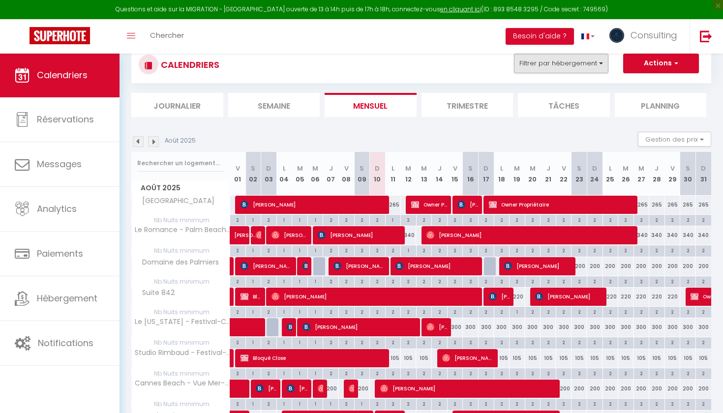
click at [520, 56] on button "Filtrer par hébergement" at bounding box center [561, 64] width 94 height 20
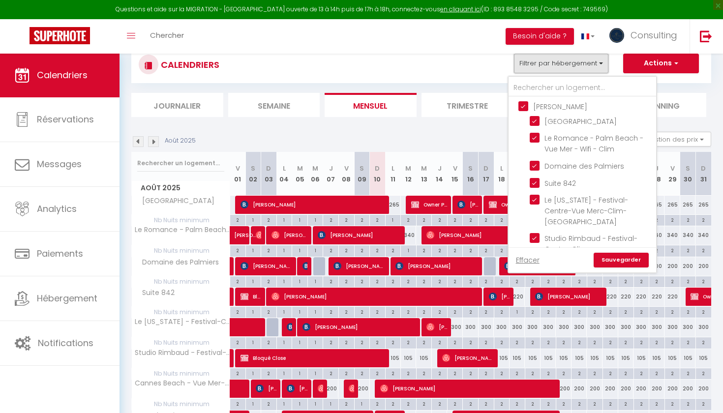
scroll to position [790, 0]
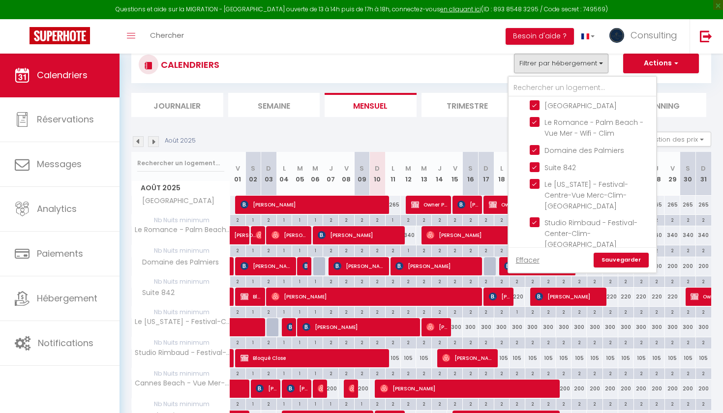
click at [524, 95] on input "[PERSON_NAME]" at bounding box center [593, 90] width 148 height 10
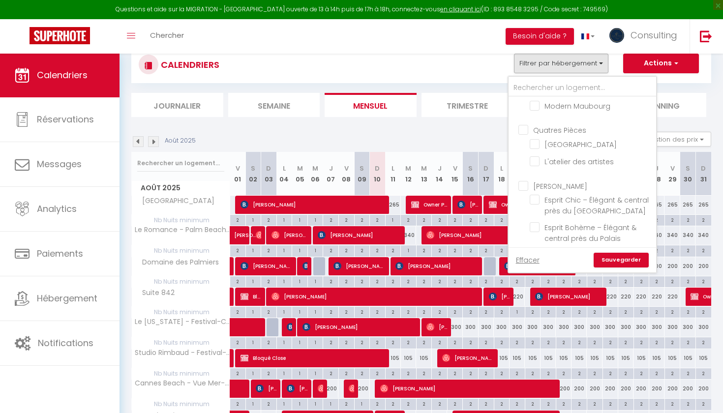
scroll to position [2289, 0]
click at [523, 181] on input "[PERSON_NAME]" at bounding box center [593, 186] width 148 height 10
click at [630, 262] on link "Sauvegarder" at bounding box center [621, 260] width 55 height 15
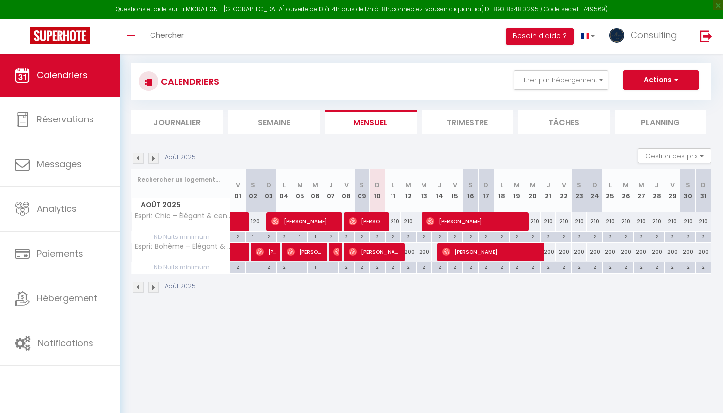
click at [395, 224] on div "210" at bounding box center [393, 222] width 16 height 18
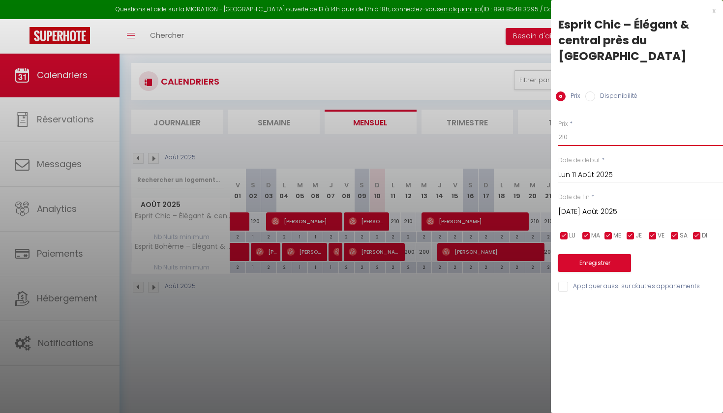
click at [600, 128] on input "210" at bounding box center [641, 137] width 165 height 18
click at [608, 206] on input "[DATE] Août 2025" at bounding box center [641, 212] width 165 height 13
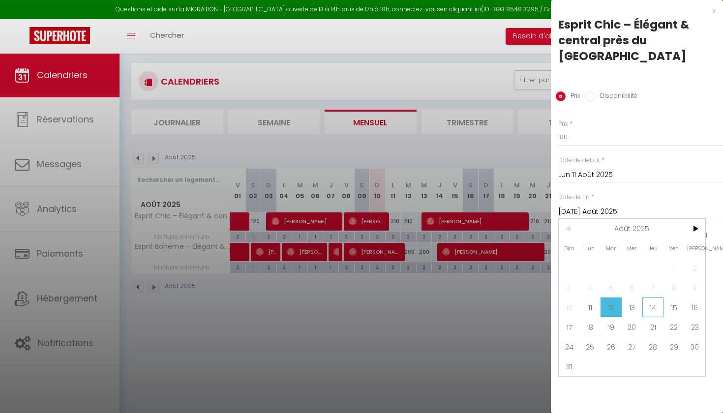
click at [651, 298] on span "14" at bounding box center [653, 308] width 21 height 20
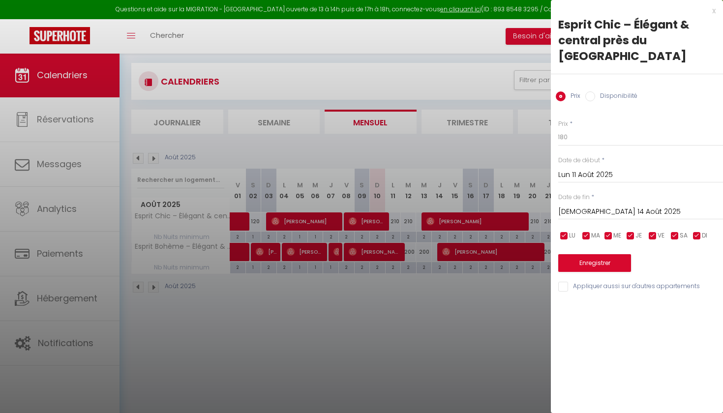
click at [621, 254] on button "Enregistrer" at bounding box center [595, 263] width 73 height 18
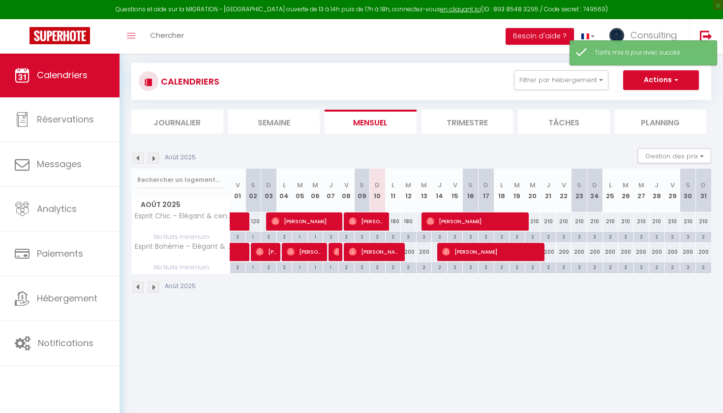
click at [411, 252] on div "200" at bounding box center [409, 252] width 16 height 18
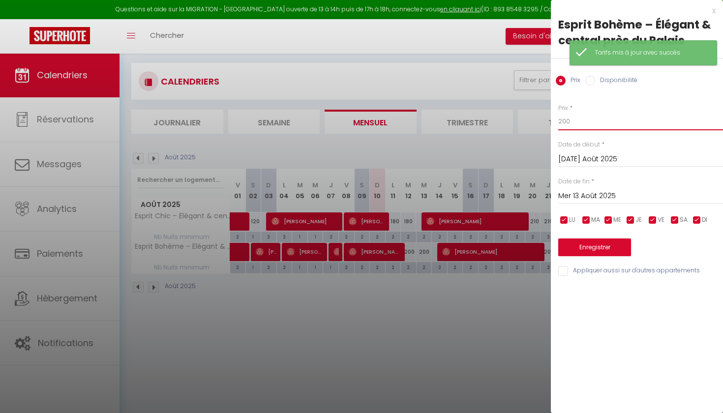
click at [588, 125] on input "200" at bounding box center [641, 122] width 165 height 18
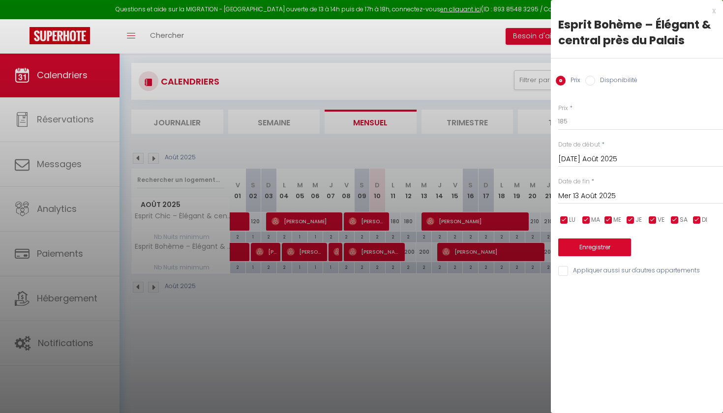
click at [587, 190] on input "Mer 13 Août 2025" at bounding box center [641, 196] width 165 height 13
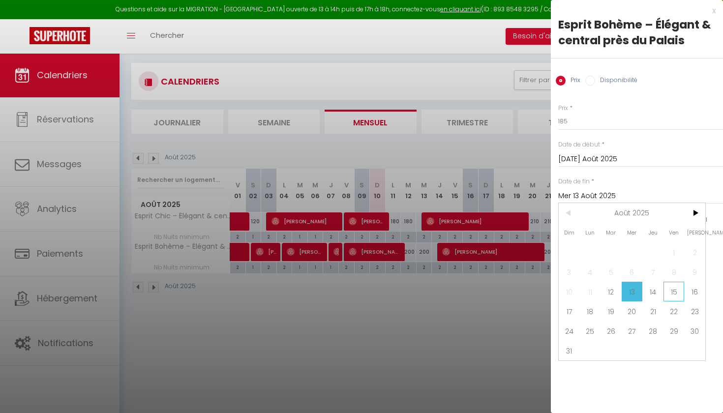
click at [665, 285] on span "15" at bounding box center [674, 292] width 21 height 20
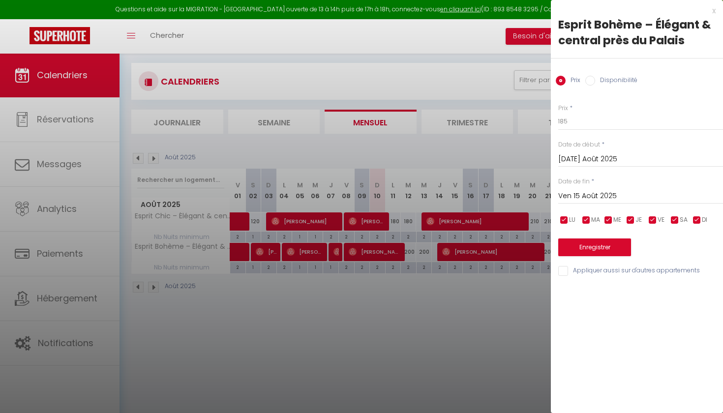
click at [604, 254] on button "Enregistrer" at bounding box center [595, 248] width 73 height 18
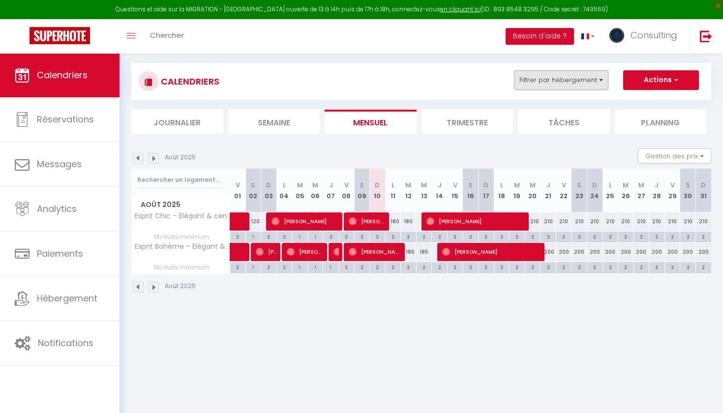
click at [565, 83] on button "Filtrer par hébergement" at bounding box center [561, 80] width 94 height 20
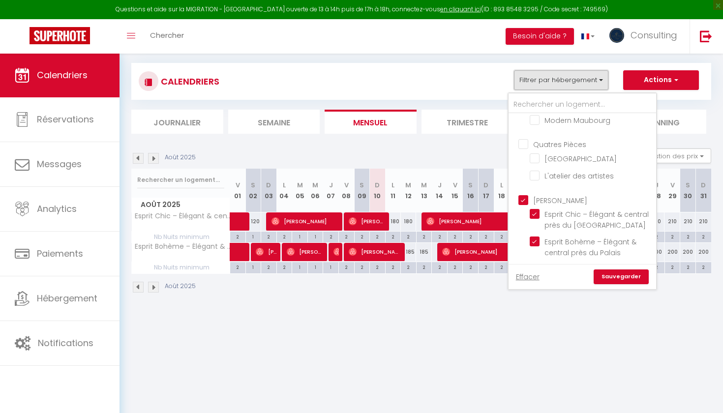
scroll to position [2289, 0]
click at [524, 197] on input "[PERSON_NAME]" at bounding box center [593, 202] width 148 height 10
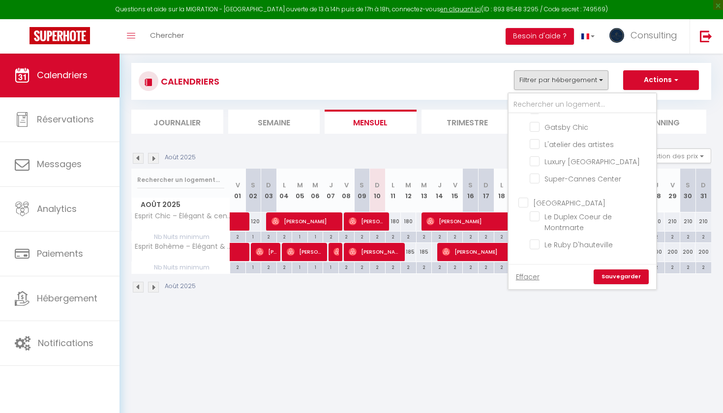
scroll to position [2108, 0]
click at [617, 280] on link "Sauvegarder" at bounding box center [621, 277] width 55 height 15
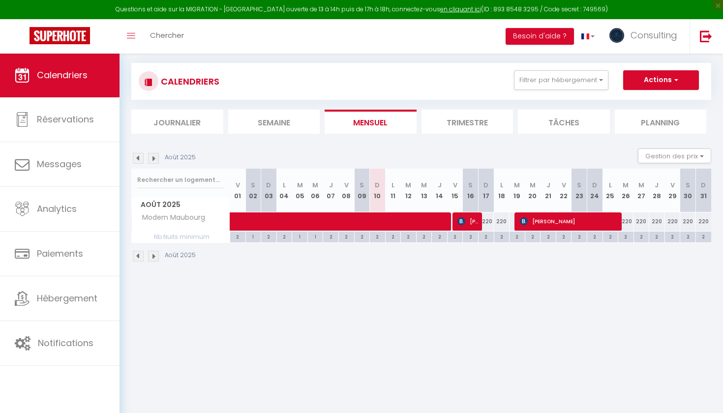
click at [626, 222] on div "220" at bounding box center [627, 222] width 16 height 18
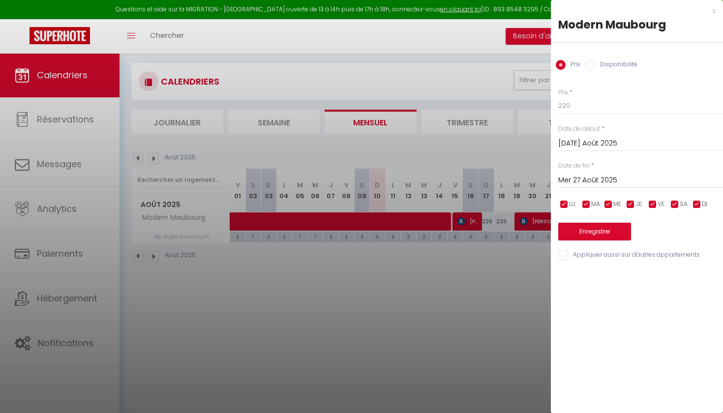
click at [714, 12] on div "x" at bounding box center [633, 11] width 165 height 12
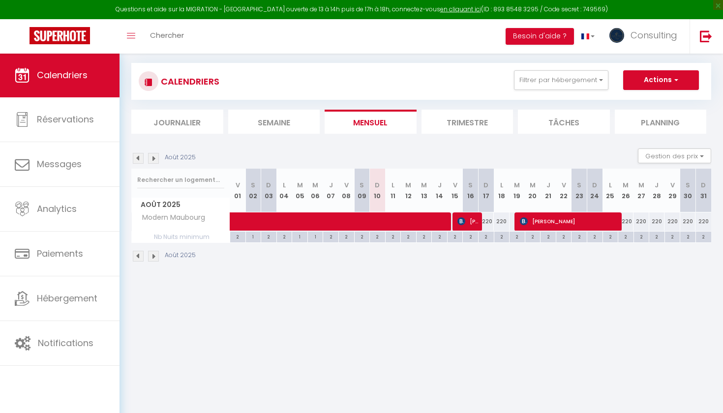
click at [594, 101] on div "CALENDRIERS Filtrer par hébergement [PERSON_NAME] La suite du palais luxe [GEOG…" at bounding box center [421, 98] width 580 height 71
click at [594, 89] on button "Filtrer par hébergement" at bounding box center [561, 80] width 94 height 20
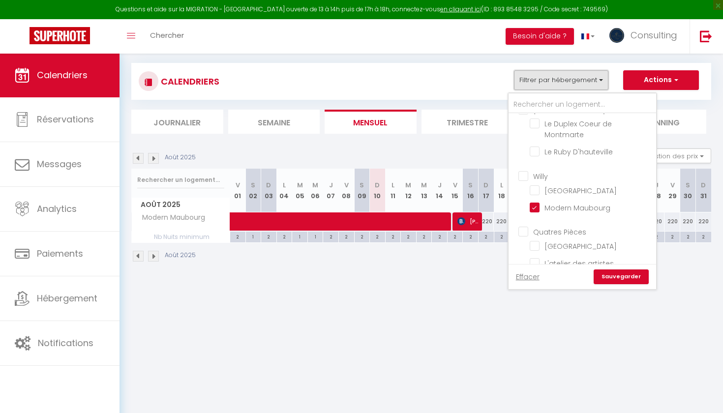
scroll to position [2140, 0]
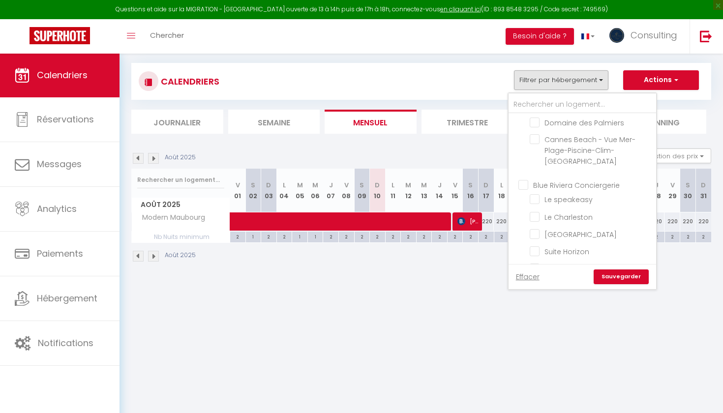
scroll to position [1931, 0]
click at [523, 183] on input "Blue Riviera Conciergerie" at bounding box center [593, 188] width 148 height 10
click at [611, 270] on div "Effacer Sauvegarder" at bounding box center [583, 276] width 148 height 25
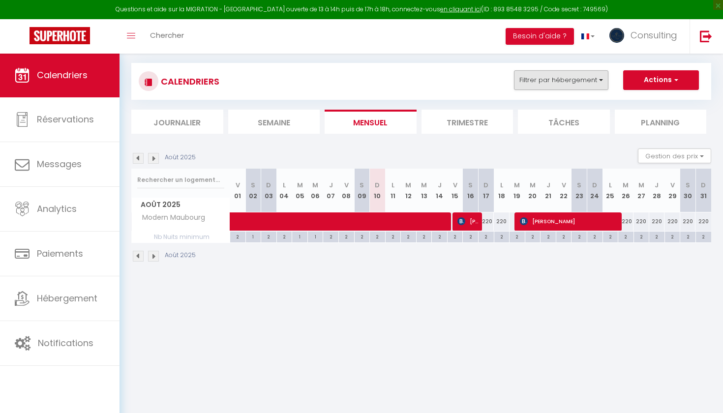
click at [556, 84] on button "Filtrer par hébergement" at bounding box center [561, 80] width 94 height 20
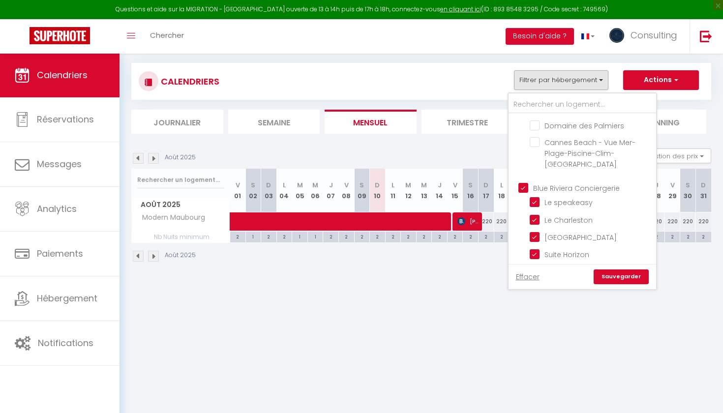
click at [613, 272] on link "Sauvegarder" at bounding box center [621, 277] width 55 height 15
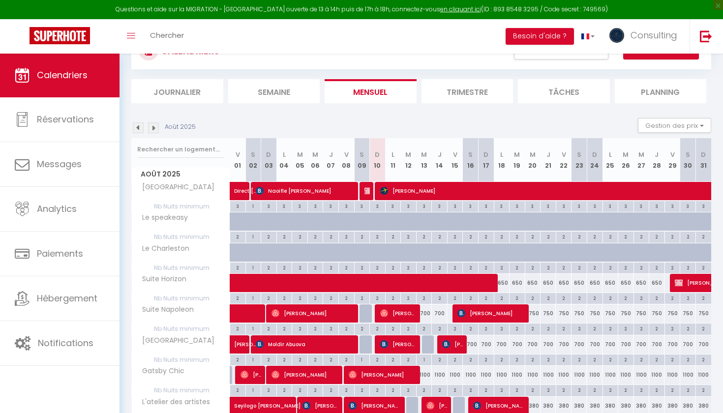
scroll to position [121, 0]
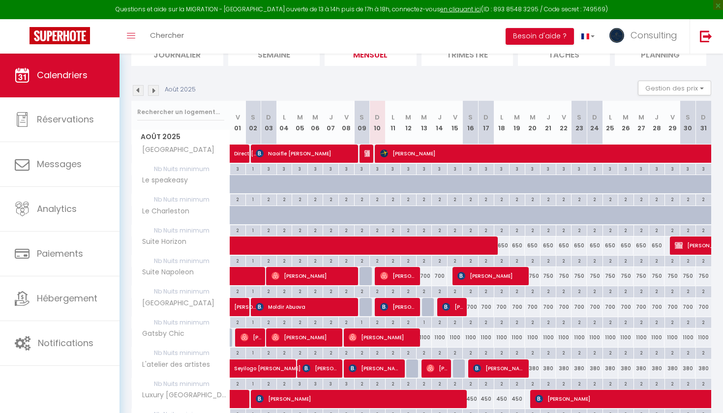
click at [427, 336] on div "1100" at bounding box center [424, 338] width 16 height 18
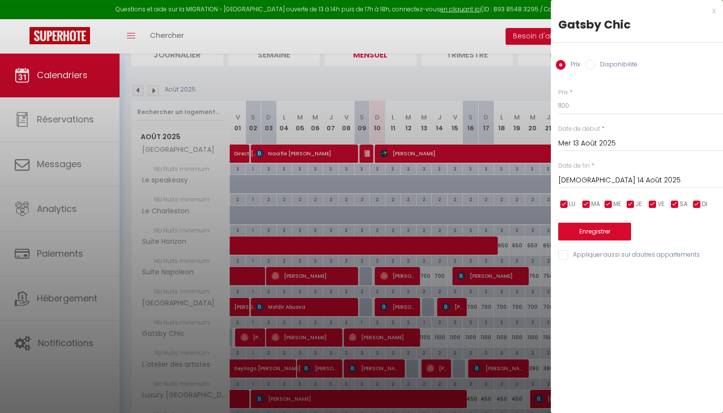
click at [711, 12] on div "x" at bounding box center [633, 11] width 165 height 12
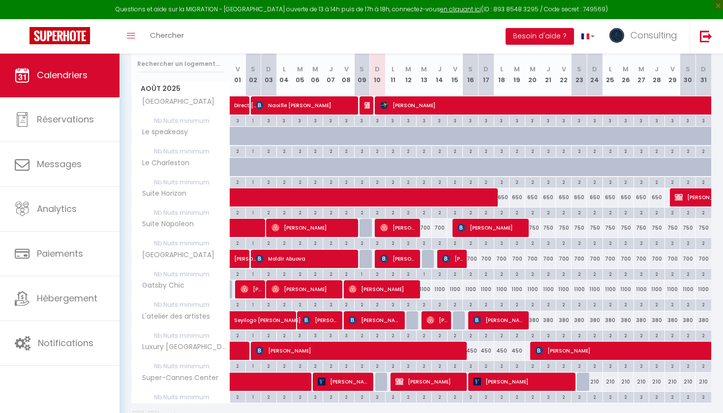
scroll to position [181, 0]
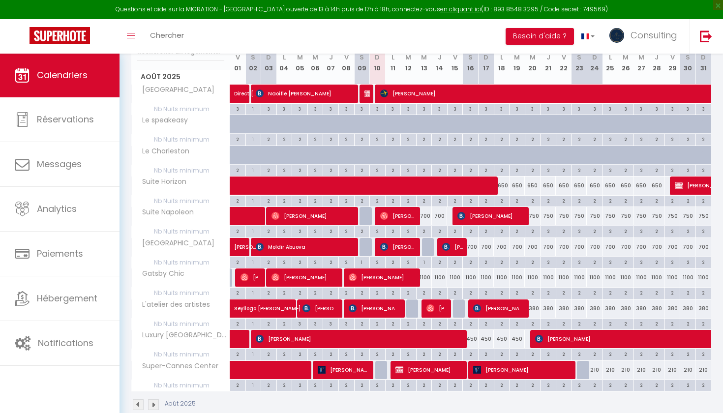
click at [474, 246] on div "700" at bounding box center [471, 247] width 16 height 18
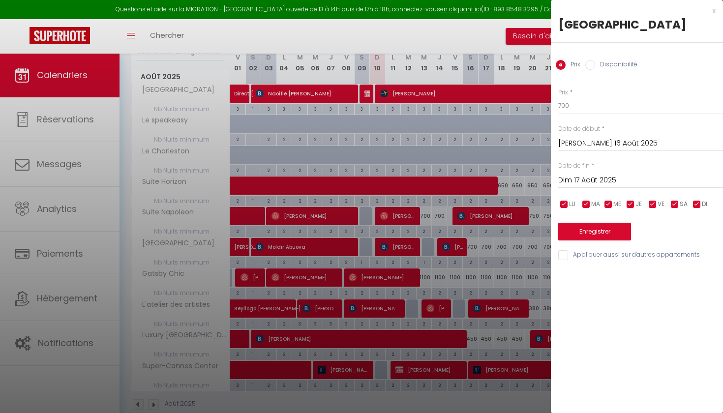
click at [715, 14] on div "x" at bounding box center [633, 11] width 165 height 12
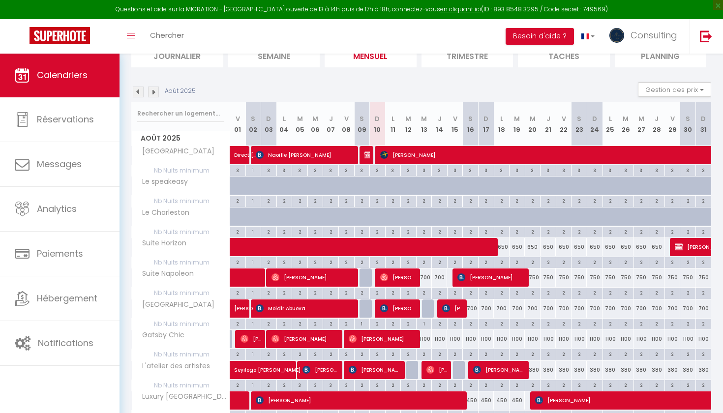
scroll to position [107, 0]
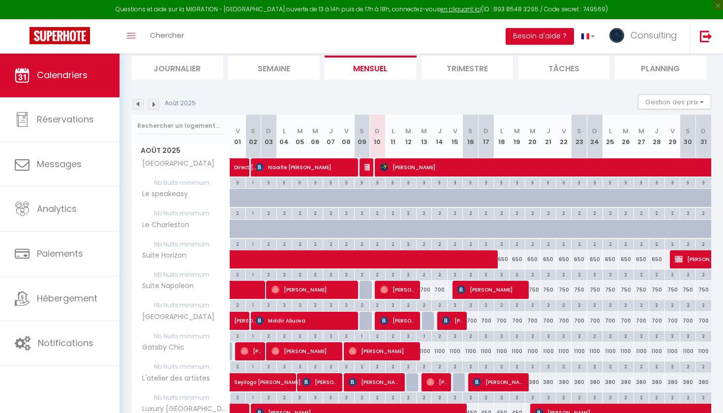
click at [152, 103] on img at bounding box center [153, 104] width 11 height 11
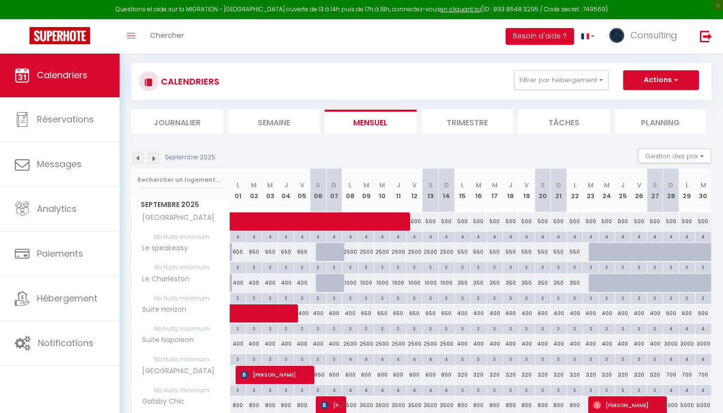
scroll to position [111, 0]
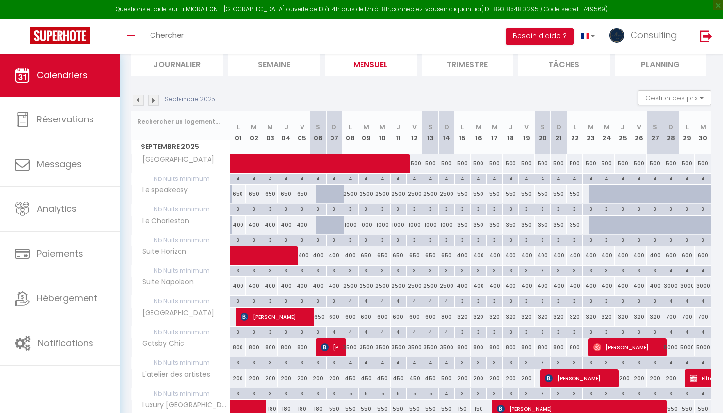
click at [326, 345] on img at bounding box center [325, 347] width 8 height 8
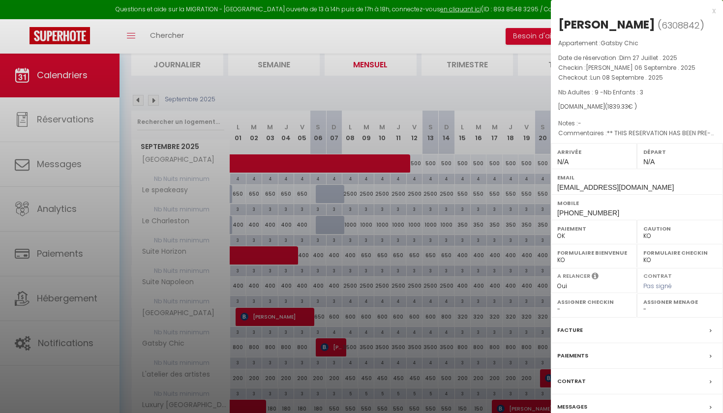
click at [326, 345] on div at bounding box center [361, 206] width 723 height 413
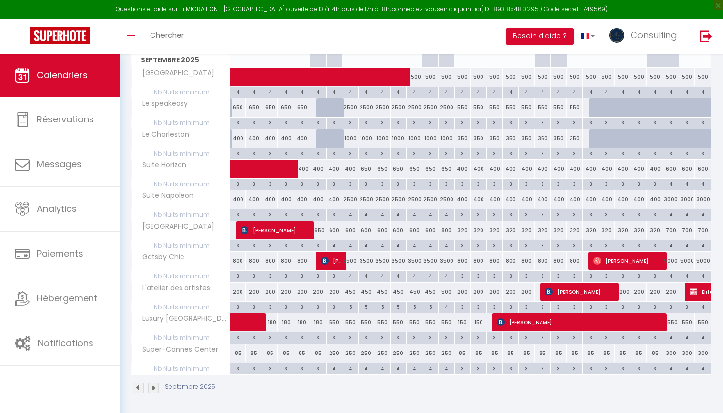
scroll to position [197, 0]
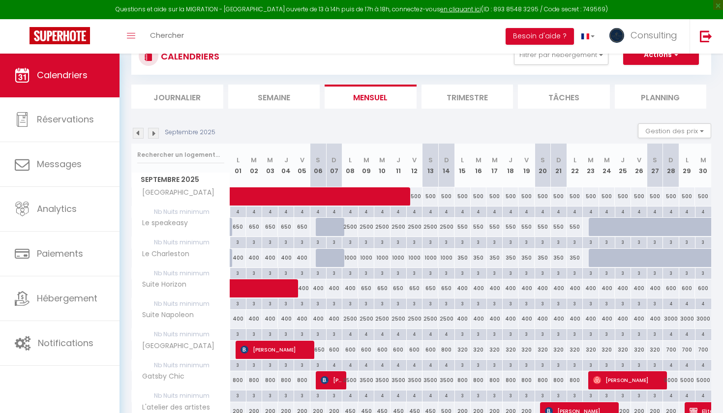
click at [137, 134] on img at bounding box center [138, 133] width 11 height 11
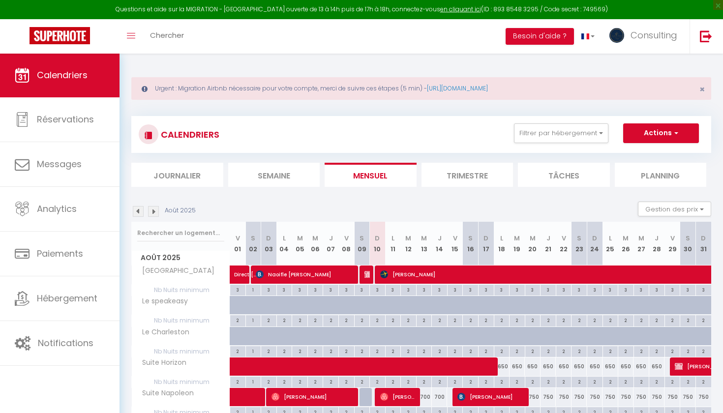
scroll to position [0, 0]
click at [552, 133] on button "Filtrer par hébergement" at bounding box center [561, 134] width 94 height 20
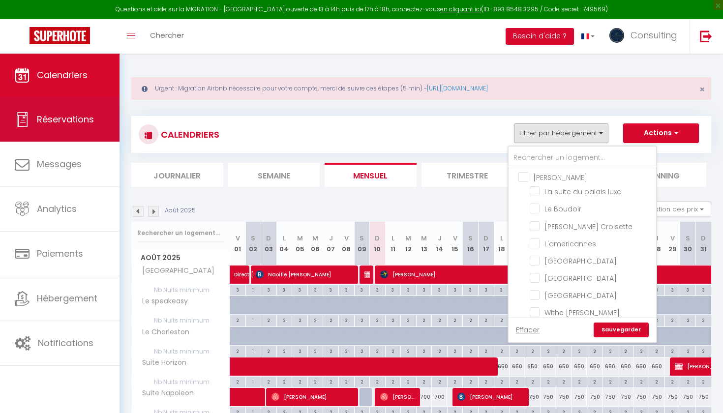
click at [116, 107] on link "Réservations" at bounding box center [60, 119] width 120 height 44
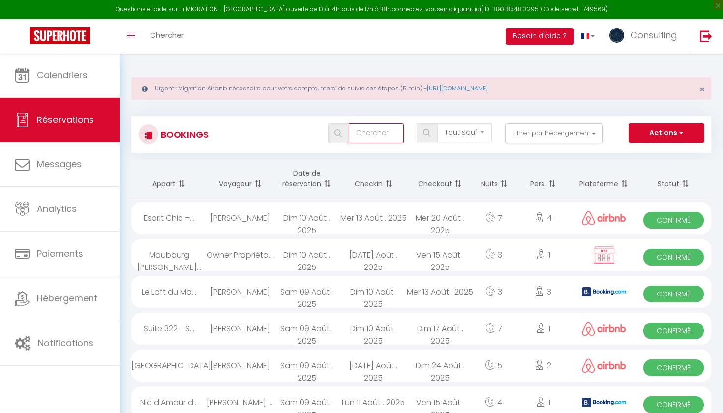
click at [370, 138] on input "text" at bounding box center [376, 134] width 55 height 20
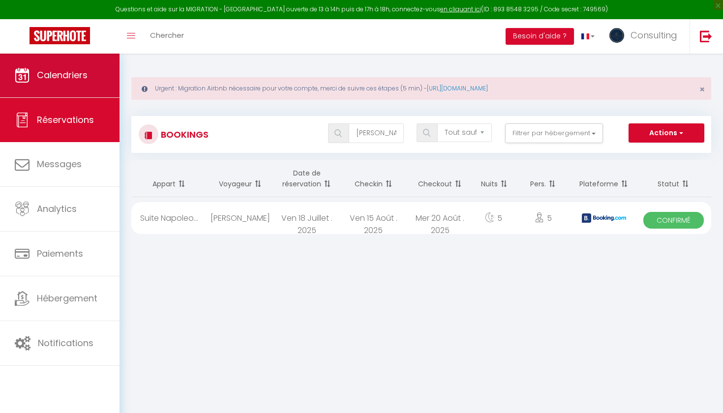
click at [103, 92] on link "Calendriers" at bounding box center [60, 75] width 120 height 44
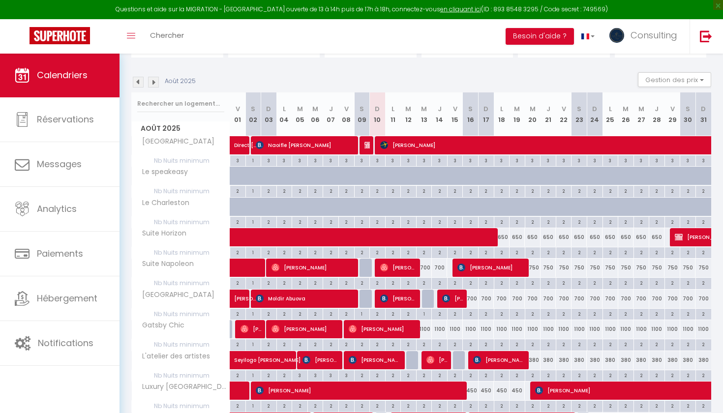
scroll to position [186, 0]
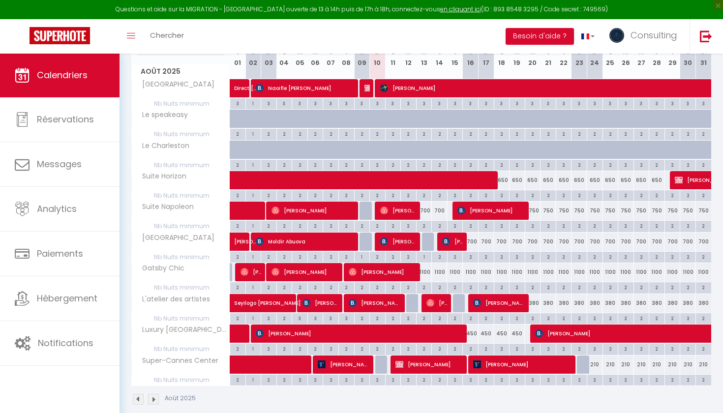
click at [360, 360] on span "[PERSON_NAME]" at bounding box center [344, 364] width 53 height 19
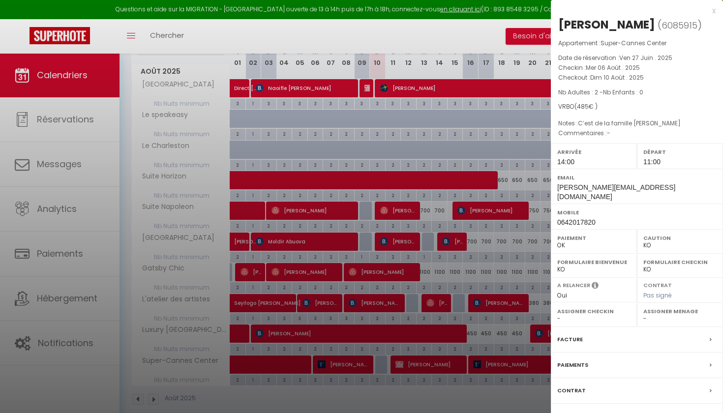
click at [336, 400] on div at bounding box center [361, 206] width 723 height 413
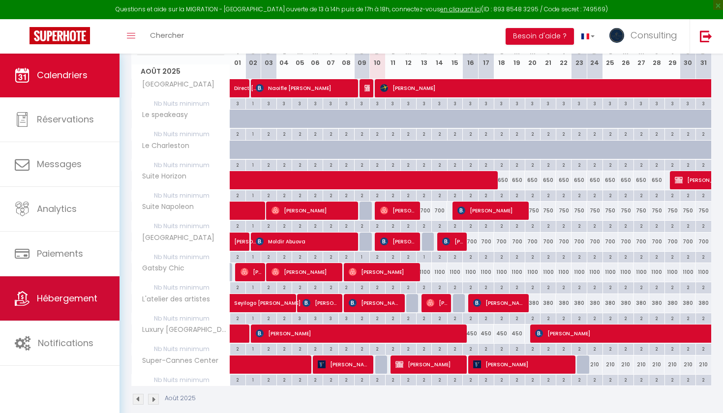
click at [89, 304] on span "Hébergement" at bounding box center [67, 298] width 61 height 12
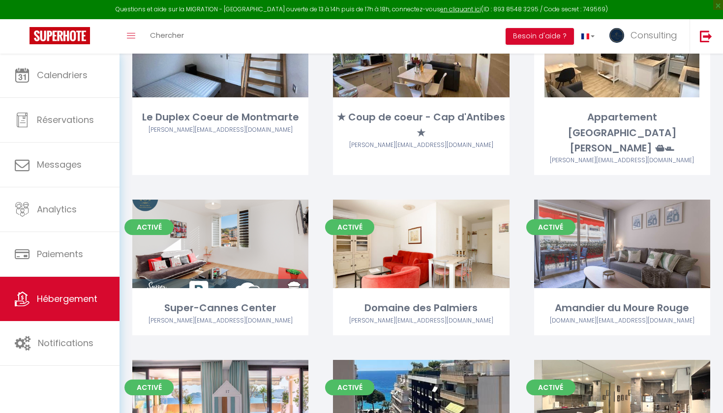
scroll to position [2271, 0]
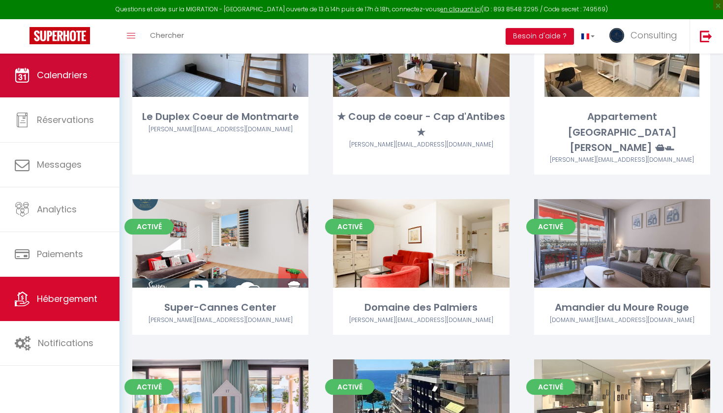
click at [88, 61] on link "Calendriers" at bounding box center [60, 75] width 120 height 44
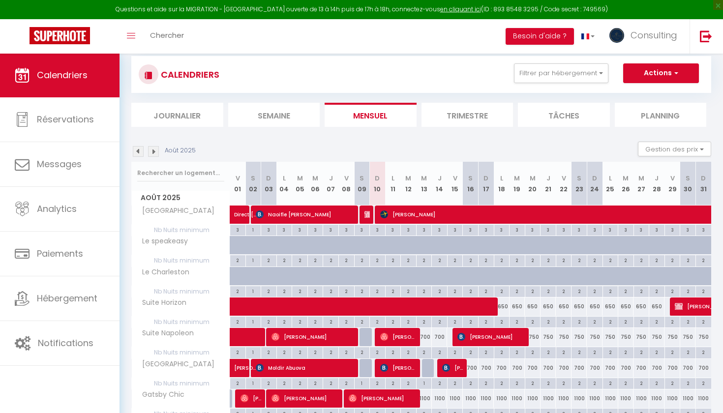
scroll to position [61, 0]
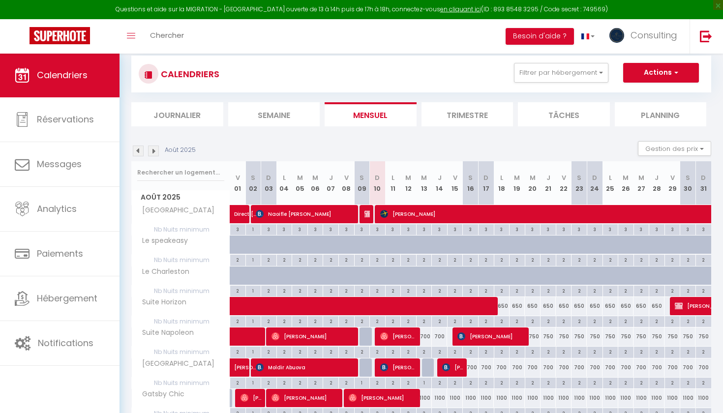
click at [157, 153] on img at bounding box center [153, 151] width 11 height 11
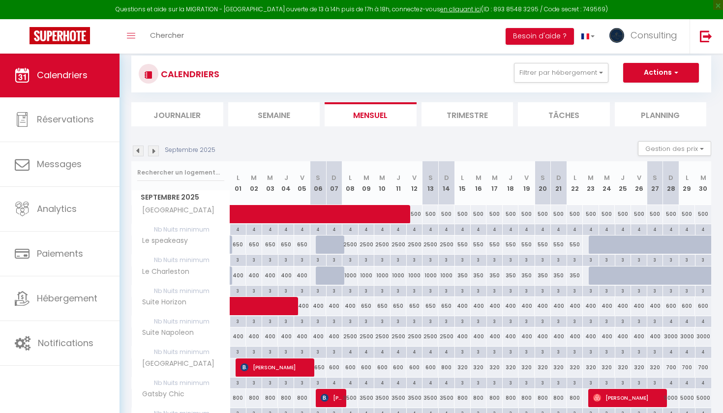
scroll to position [53, 0]
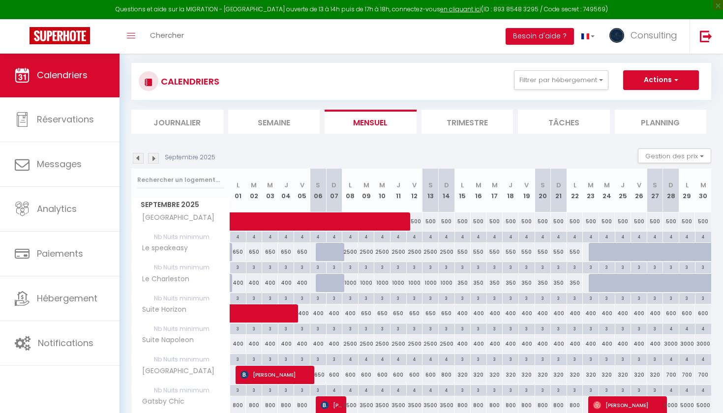
click at [157, 158] on img at bounding box center [153, 158] width 11 height 11
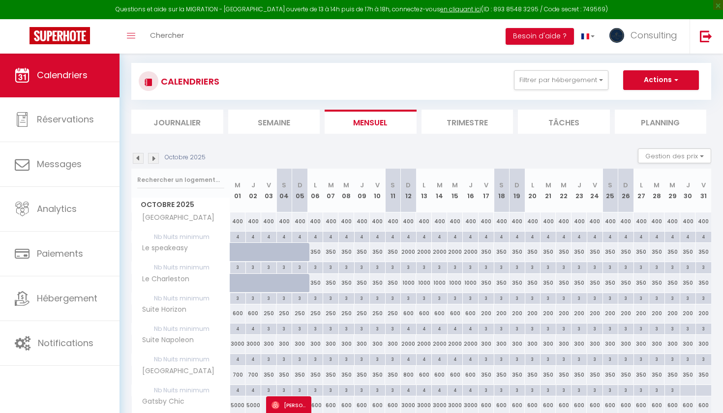
click at [157, 158] on img at bounding box center [153, 158] width 11 height 11
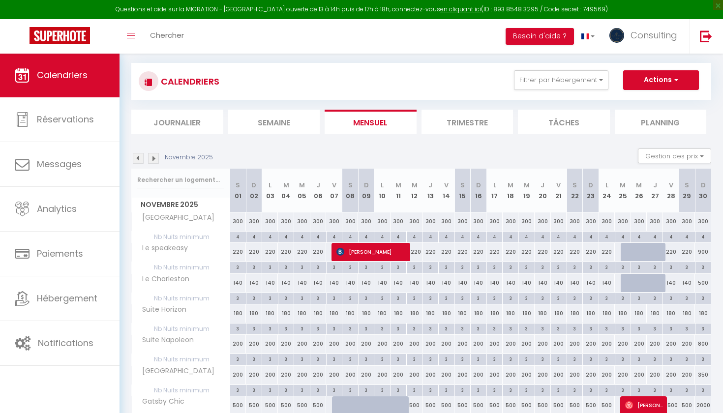
click at [155, 159] on img at bounding box center [153, 158] width 11 height 11
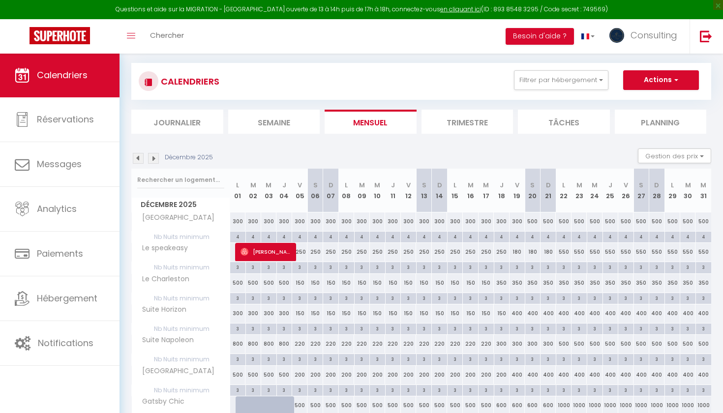
click at [154, 160] on img at bounding box center [153, 158] width 11 height 11
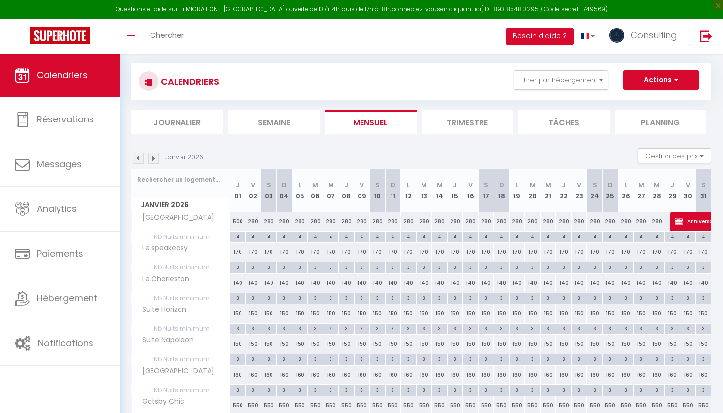
click at [154, 160] on img at bounding box center [153, 158] width 11 height 11
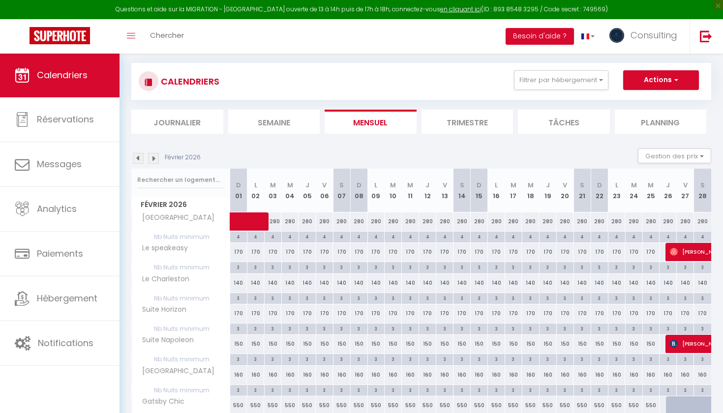
click at [153, 159] on img at bounding box center [153, 158] width 11 height 11
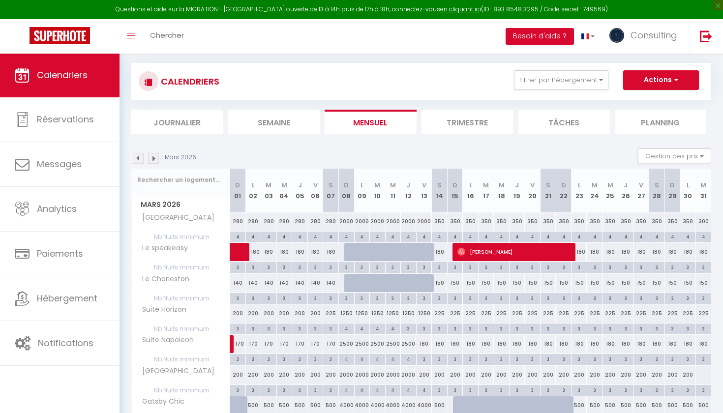
click at [501, 251] on span "[PERSON_NAME]" at bounding box center [516, 252] width 116 height 19
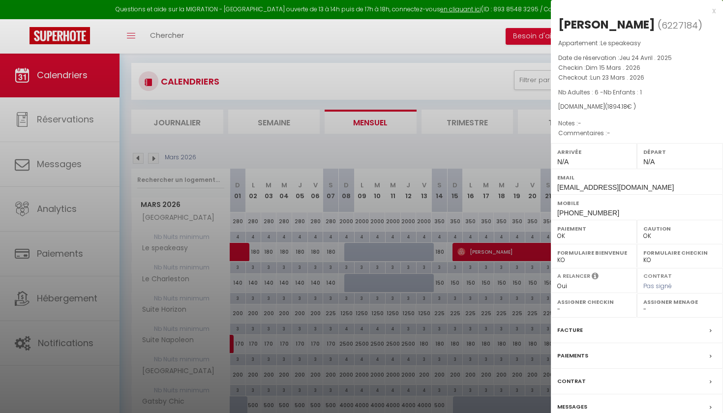
click at [501, 251] on div at bounding box center [361, 206] width 723 height 413
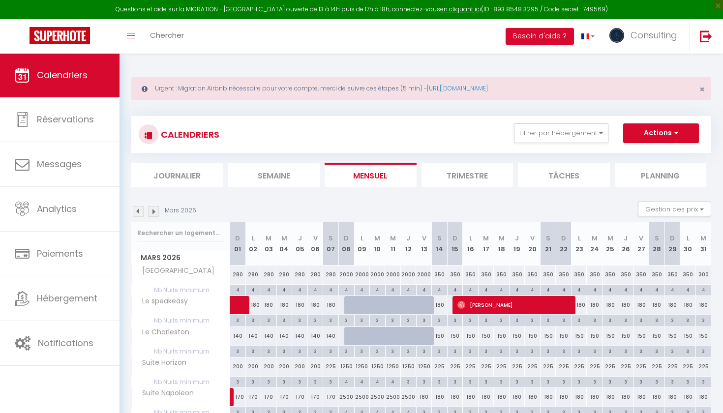
scroll to position [0, 0]
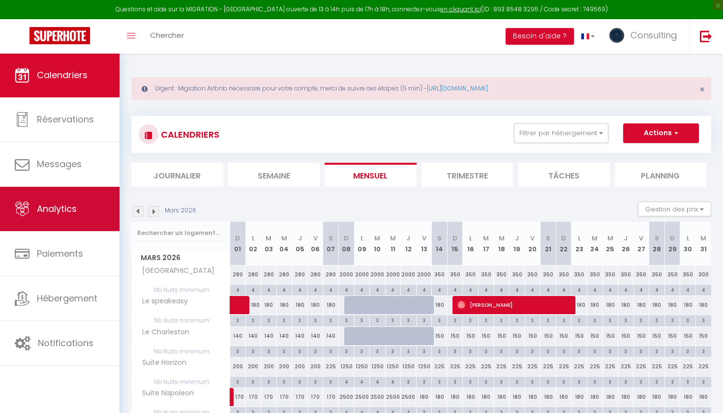
click at [76, 218] on link "Analytics" at bounding box center [60, 209] width 120 height 44
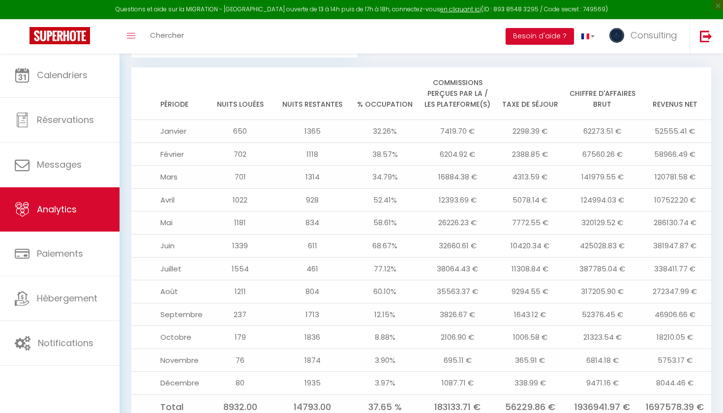
scroll to position [1216, 0]
